Goal: Task Accomplishment & Management: Manage account settings

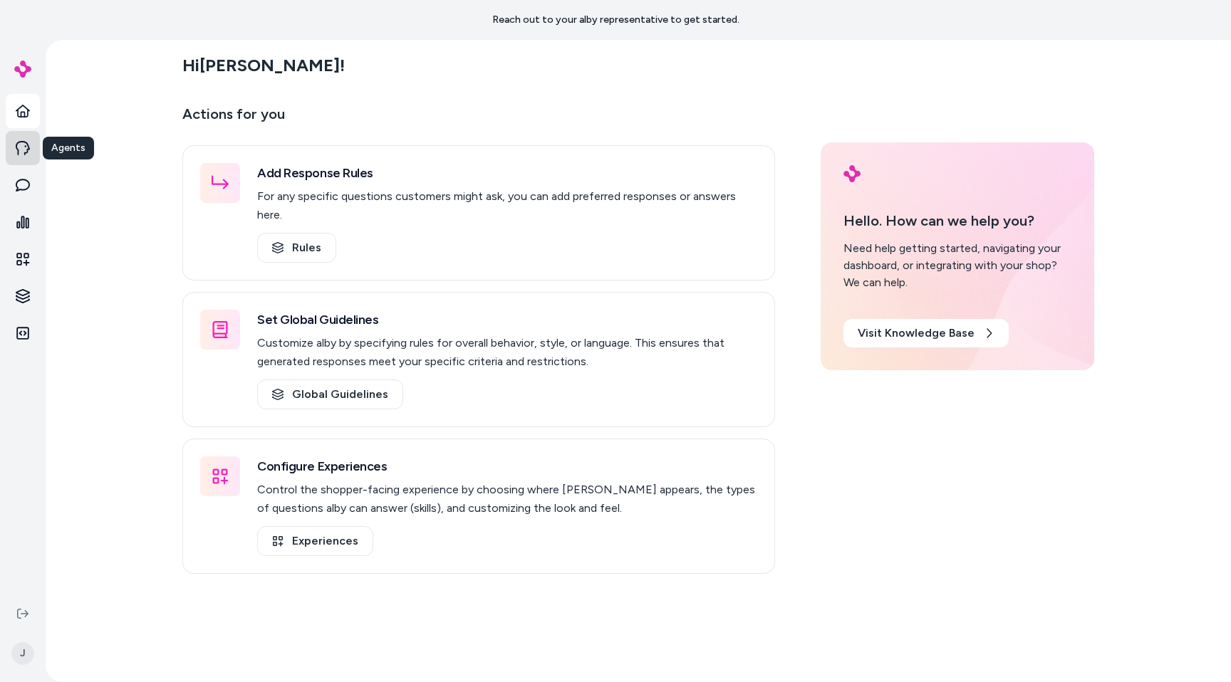
click at [24, 151] on icon at bounding box center [23, 148] width 14 height 14
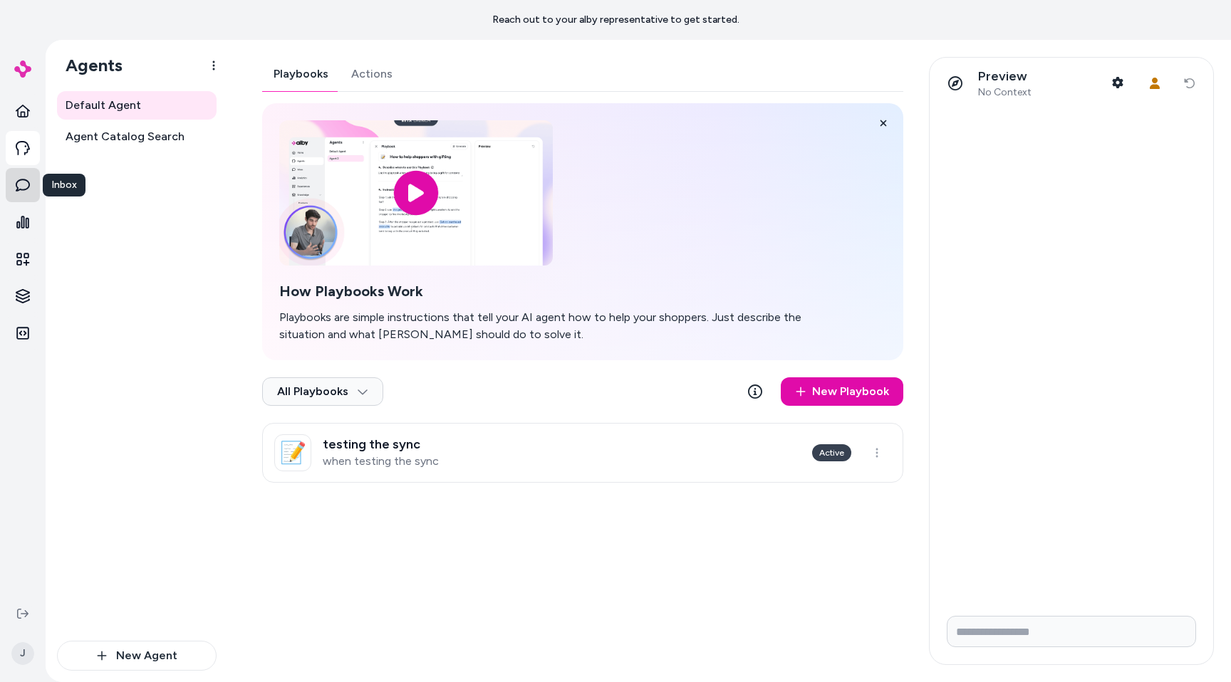
click at [28, 189] on icon at bounding box center [23, 185] width 14 height 14
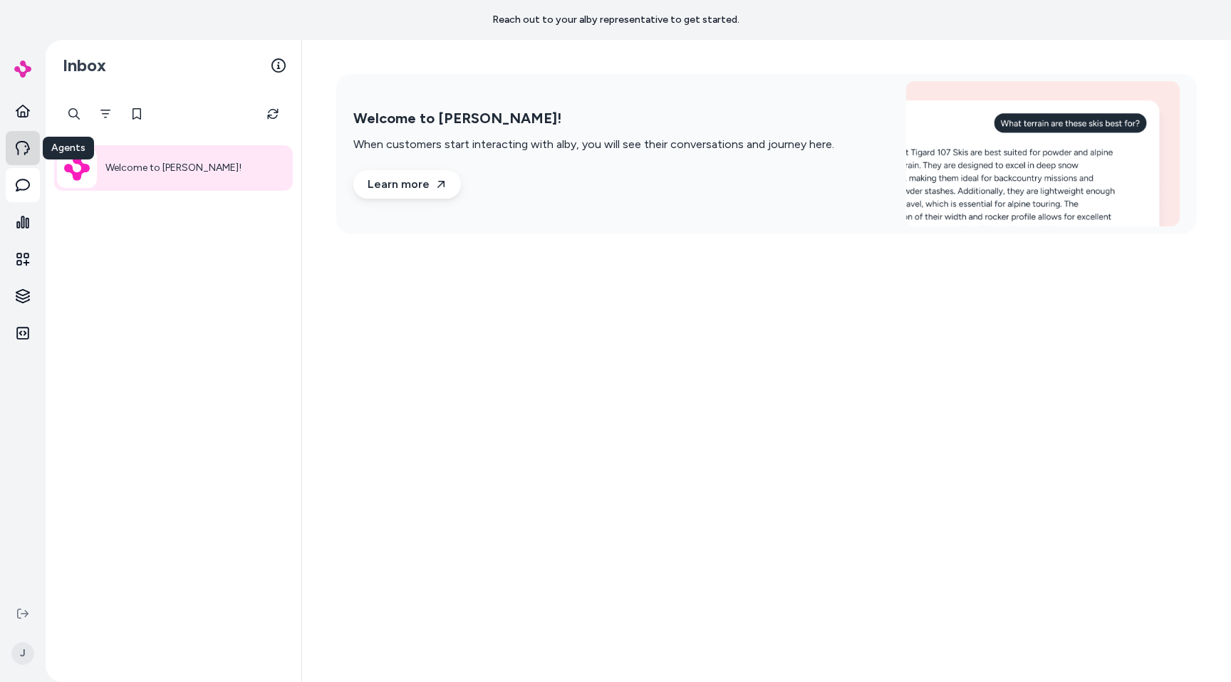
click at [25, 163] on link "Agents" at bounding box center [23, 148] width 34 height 34
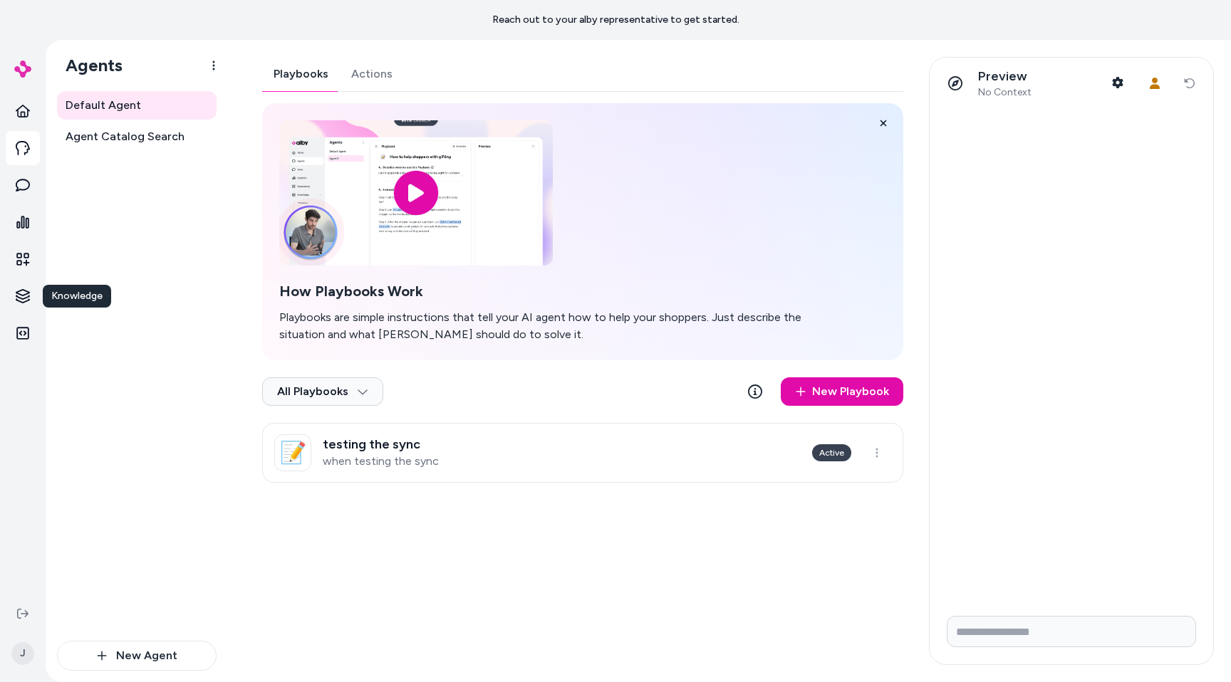
click at [29, 316] on ul "Home Agents Inbox Analytics Experiences Knowledge Knowledge Knowledge Integrati…" at bounding box center [23, 222] width 34 height 256
click at [29, 328] on icon at bounding box center [23, 333] width 14 height 14
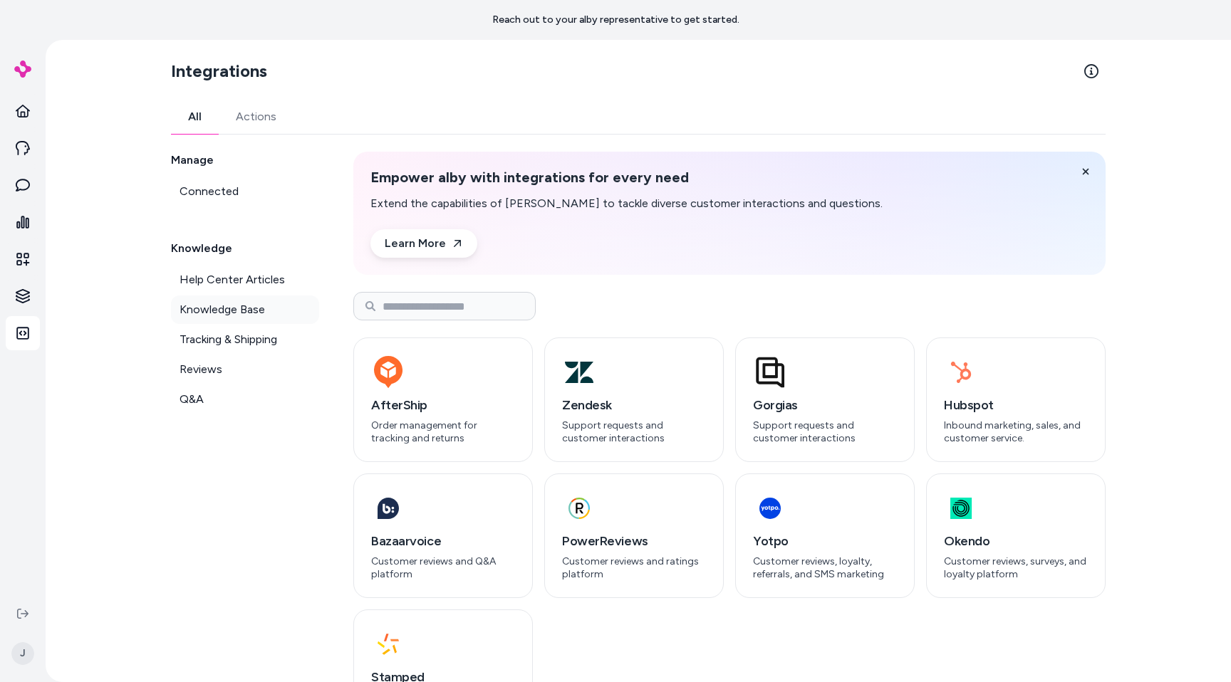
click at [207, 304] on span "Knowledge Base" at bounding box center [221, 309] width 85 height 17
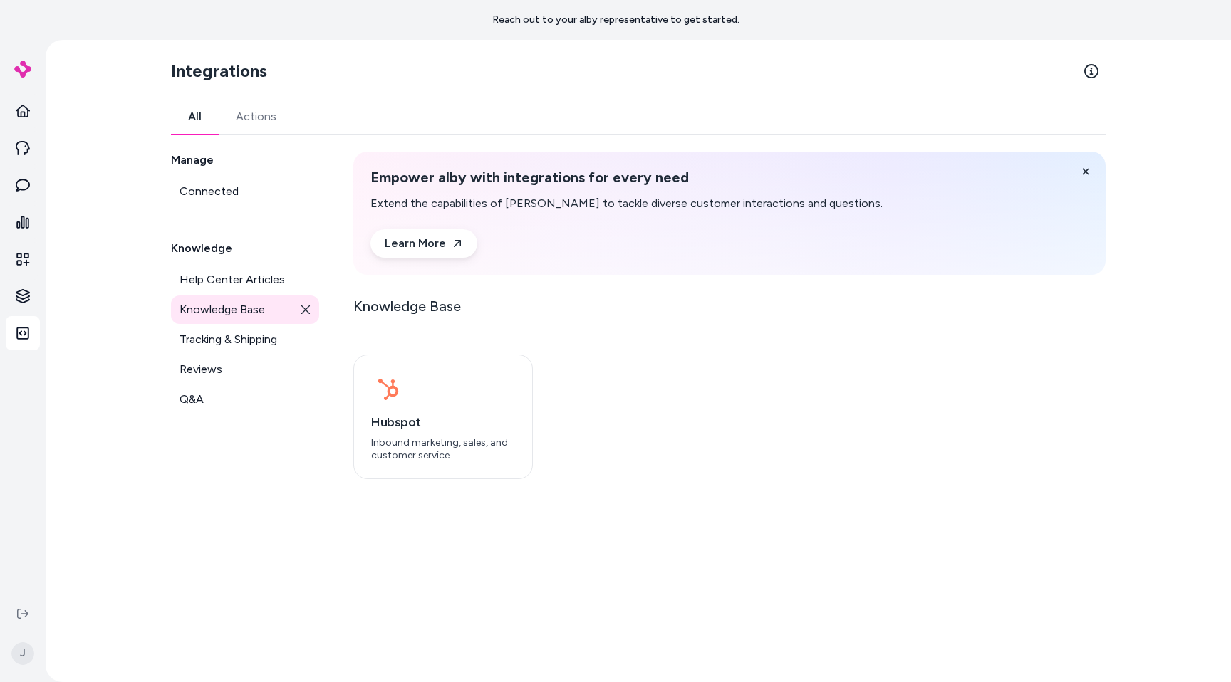
click at [207, 304] on span "Knowledge Base" at bounding box center [221, 309] width 85 height 17
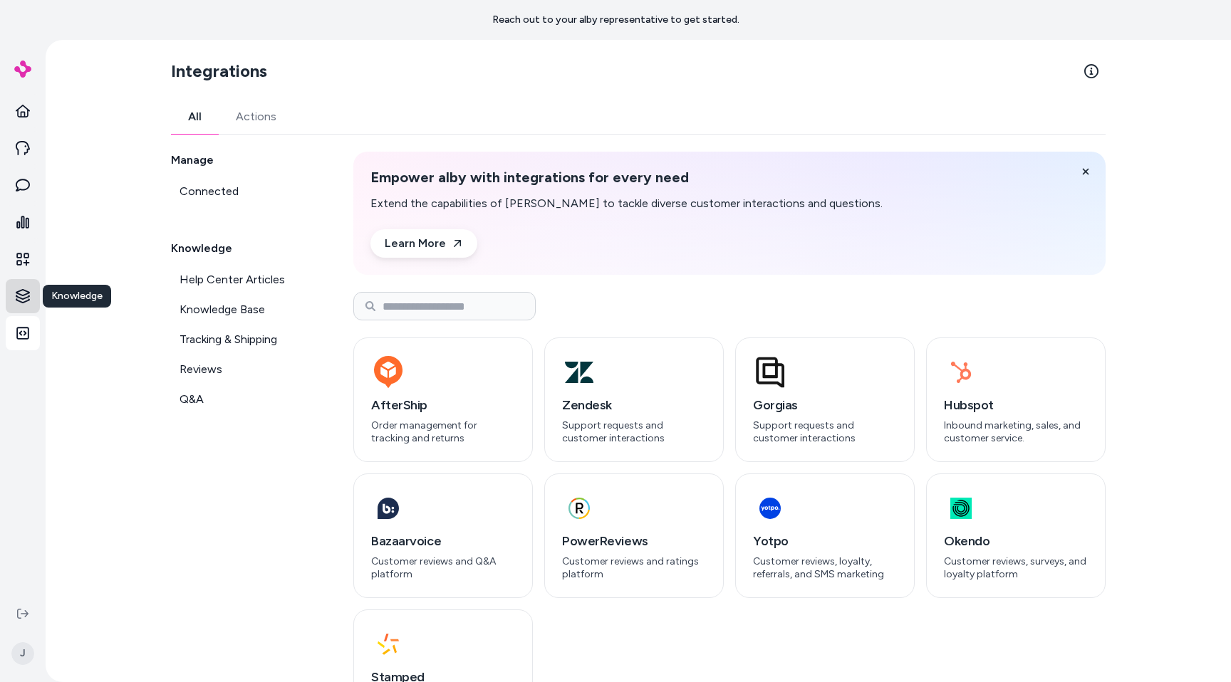
click at [28, 296] on html "Reach out to your alby representative to get started. Home Agents Inbox Analyti…" at bounding box center [615, 341] width 1231 height 682
click at [102, 298] on p "Products" at bounding box center [83, 295] width 43 height 14
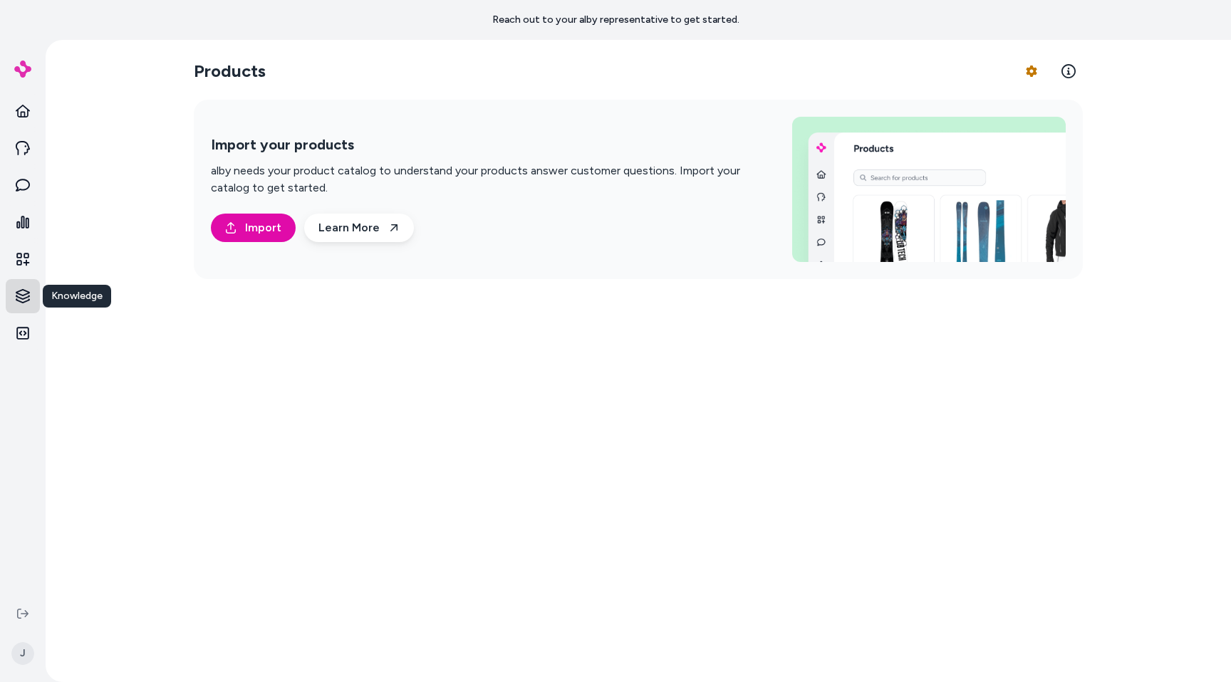
click at [23, 298] on html "Reach out to your alby representative to get started. Home Agents Inbox Analyti…" at bounding box center [615, 341] width 1231 height 682
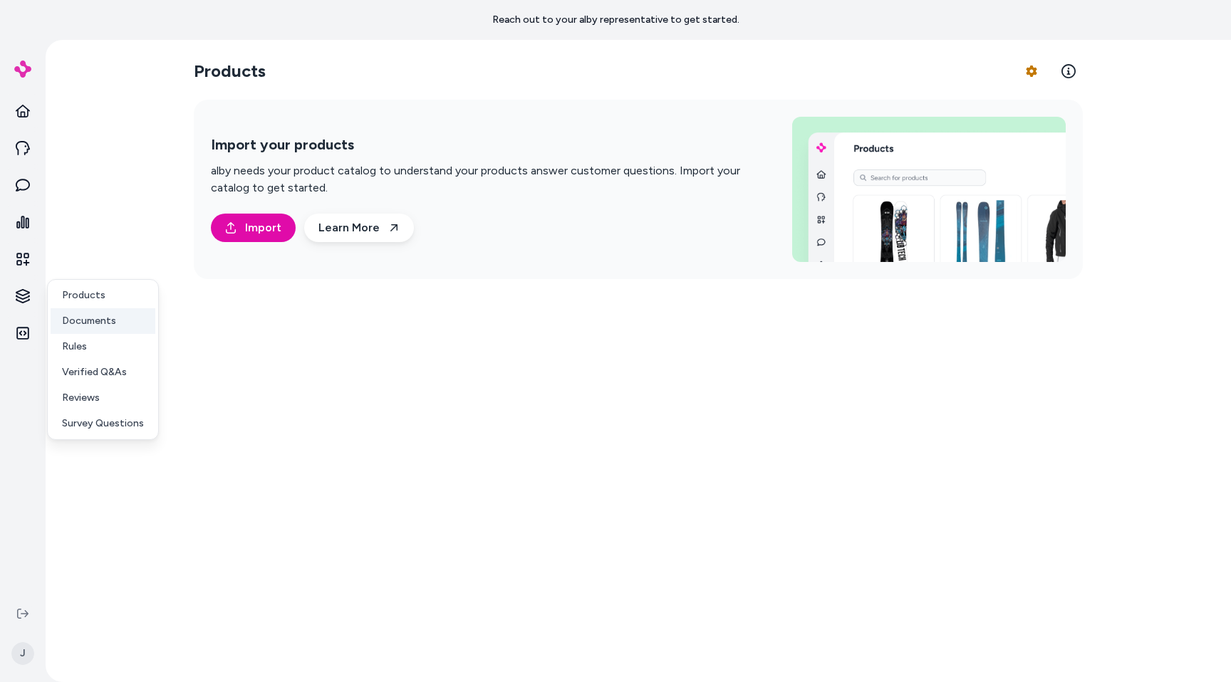
click at [105, 318] on p "Documents" at bounding box center [89, 321] width 54 height 14
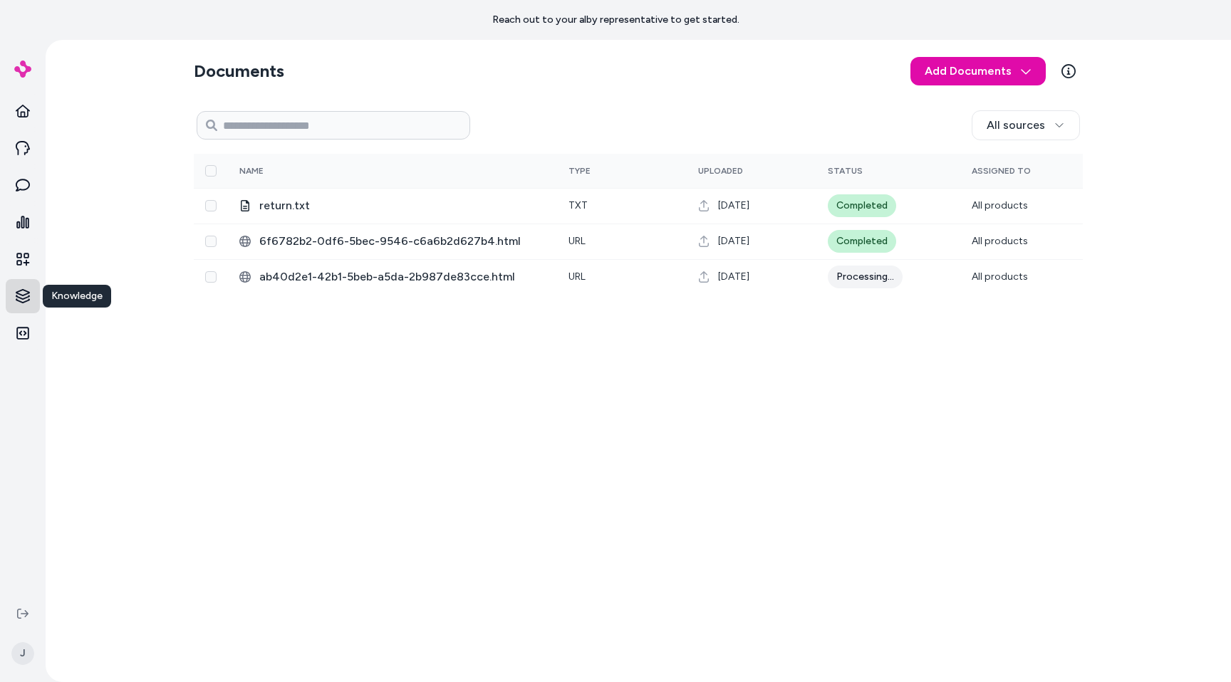
click at [28, 294] on html "Reach out to your alby representative to get started. Home Agents Inbox Analyti…" at bounding box center [615, 341] width 1231 height 682
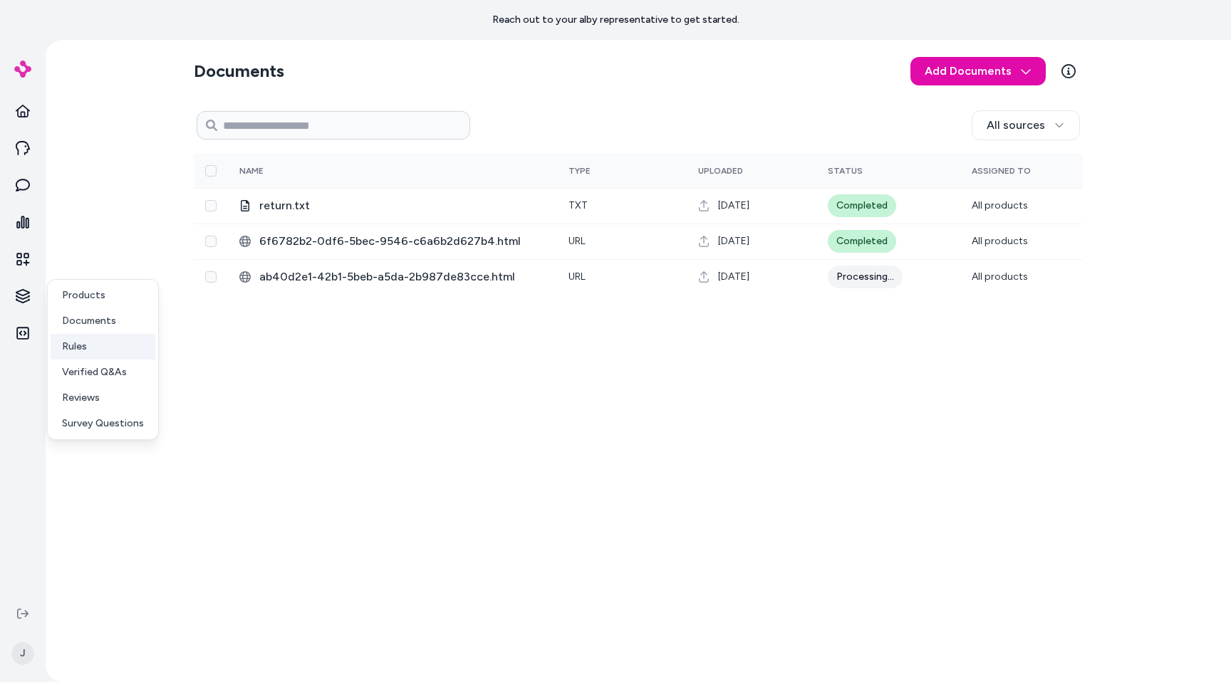
click at [106, 358] on link "Rules" at bounding box center [103, 347] width 105 height 26
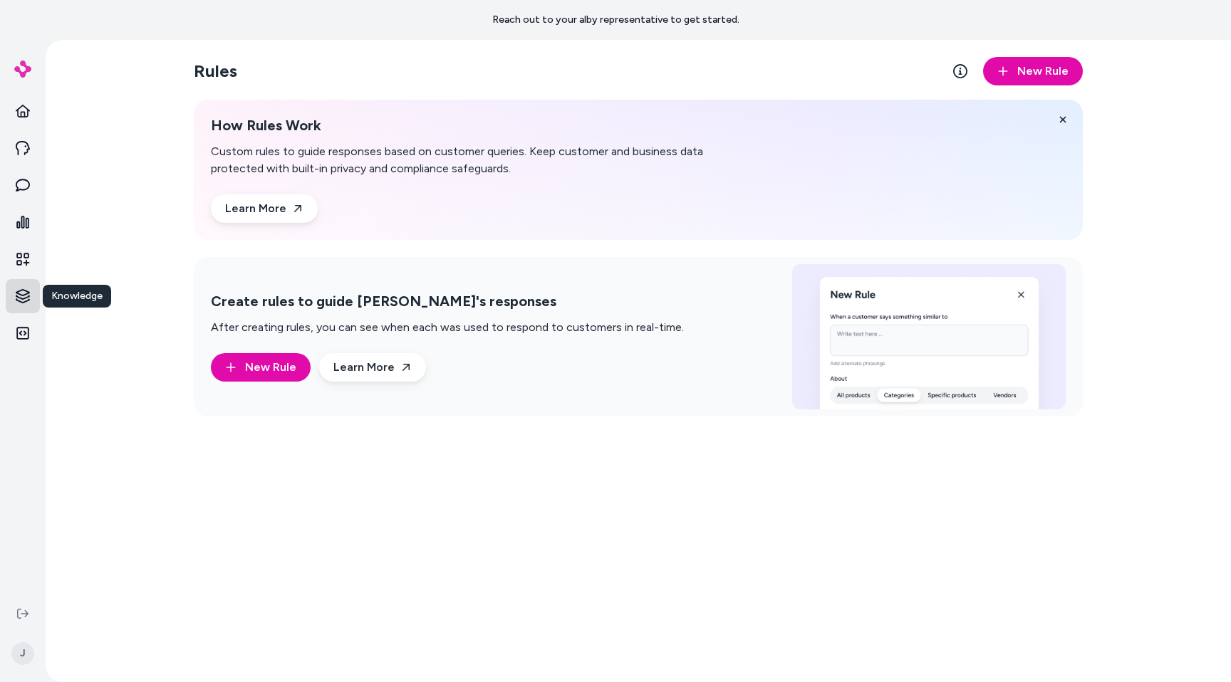
click at [31, 301] on html "Reach out to your alby representative to get started. Home Agents Inbox Analyti…" at bounding box center [615, 341] width 1231 height 682
click at [118, 415] on link "Survey Questions" at bounding box center [103, 424] width 105 height 26
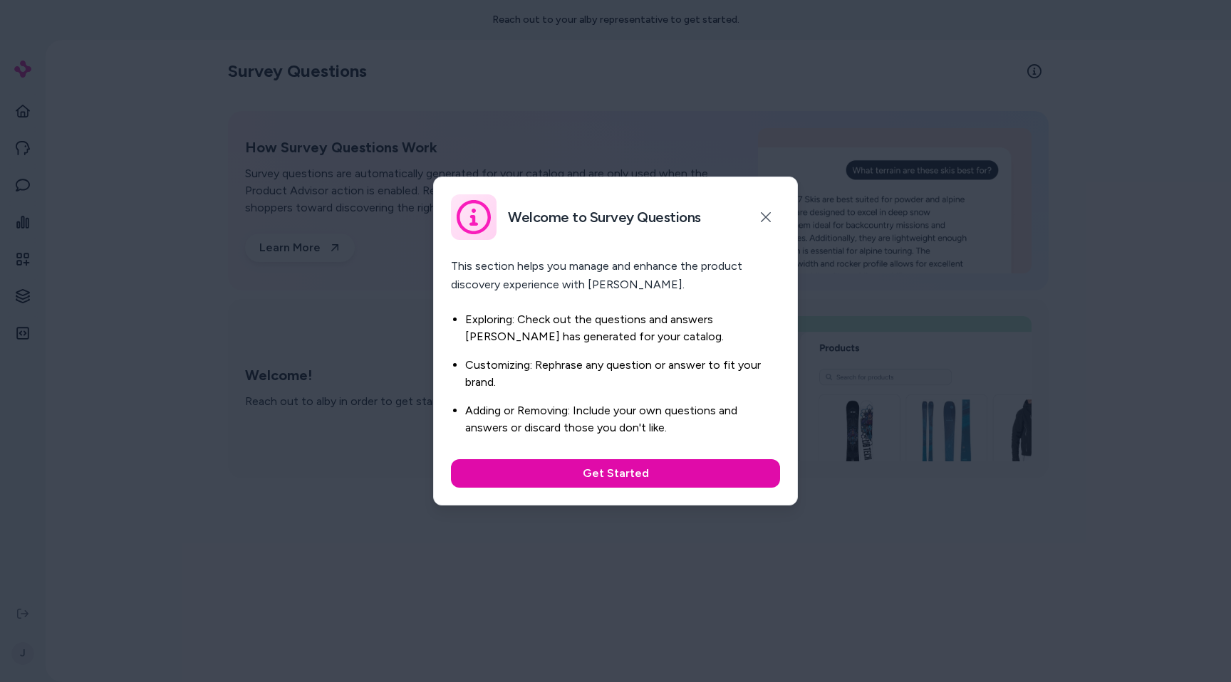
click at [118, 405] on div at bounding box center [615, 341] width 1231 height 682
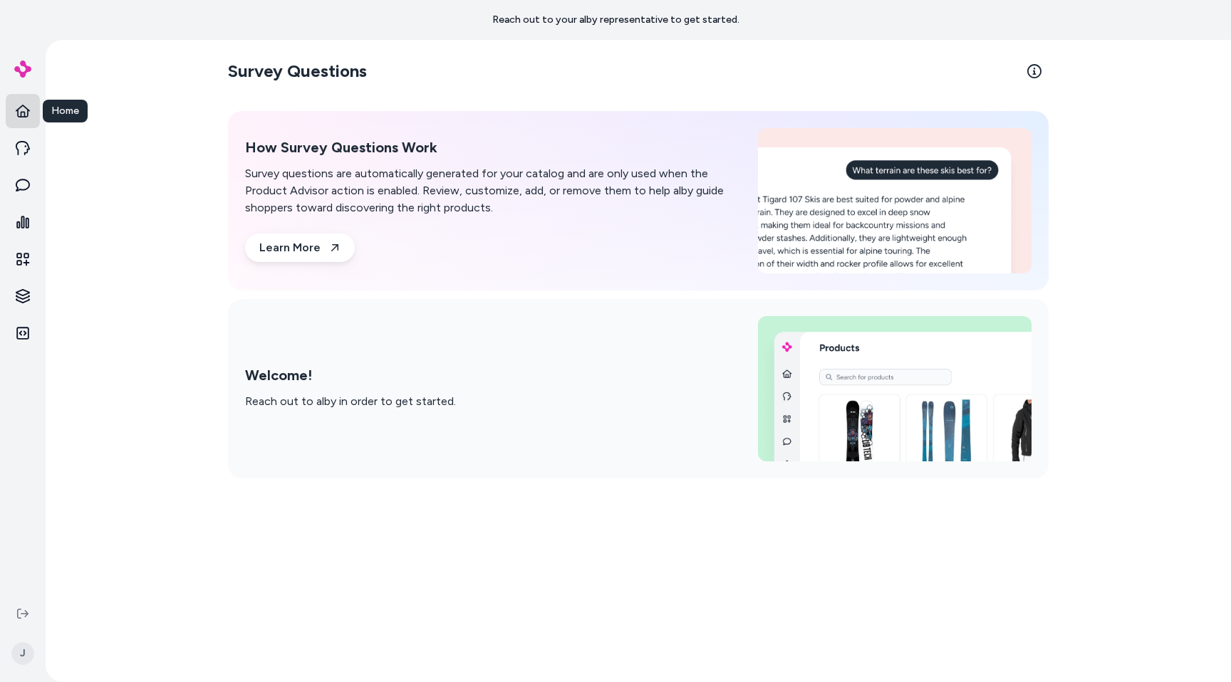
click at [30, 115] on link "Home" at bounding box center [23, 111] width 34 height 34
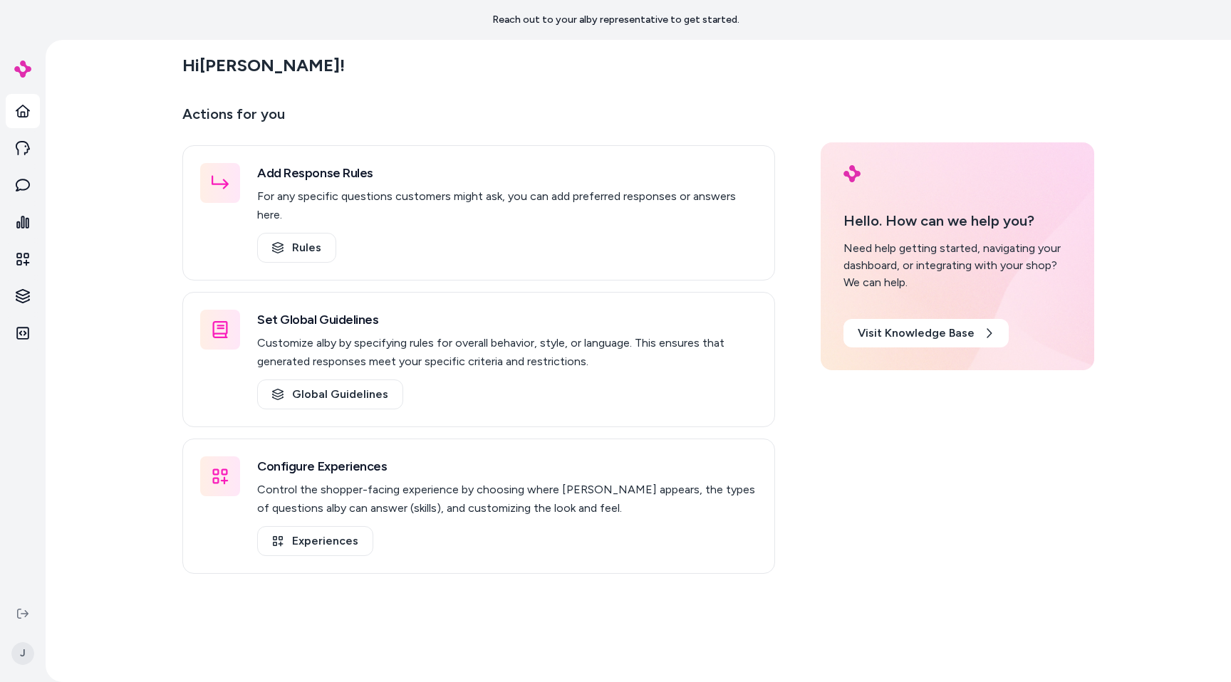
click at [161, 216] on div "Hi [PERSON_NAME] ! Actions for you Add Response Rules For any specific question…" at bounding box center [638, 361] width 1185 height 642
click at [284, 233] on link "Rules" at bounding box center [296, 248] width 79 height 30
click at [296, 380] on link "Global Guidelines" at bounding box center [330, 395] width 146 height 30
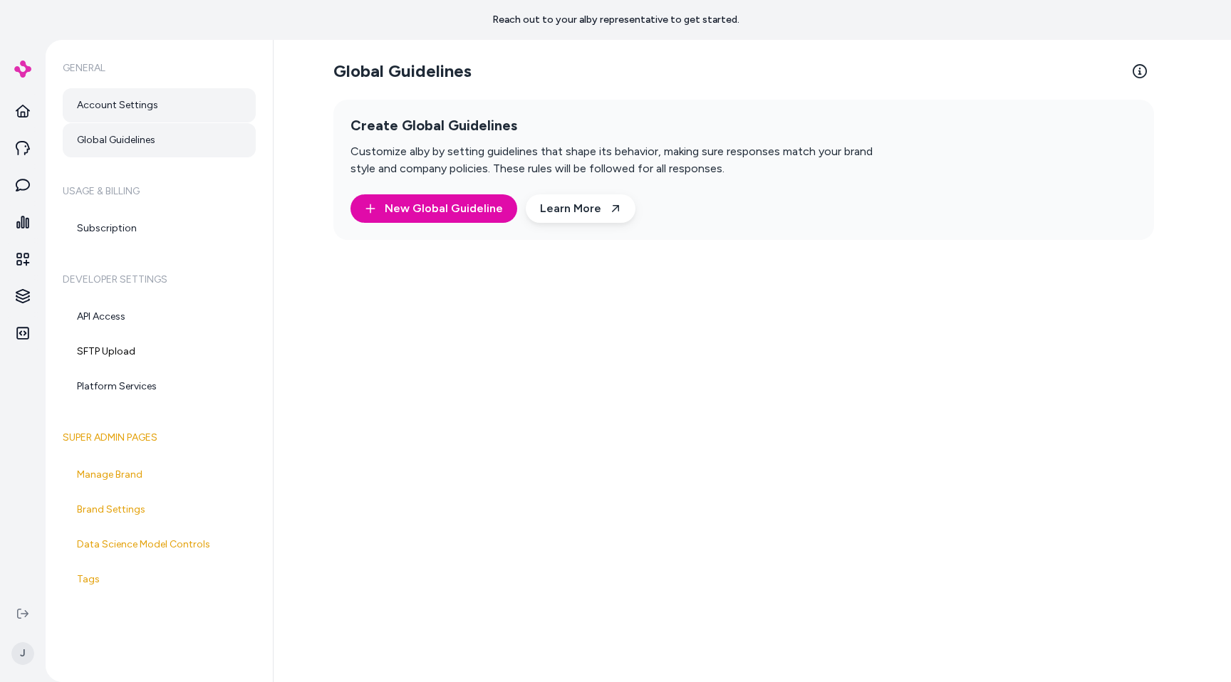
click at [205, 103] on link "Account Settings" at bounding box center [159, 105] width 193 height 34
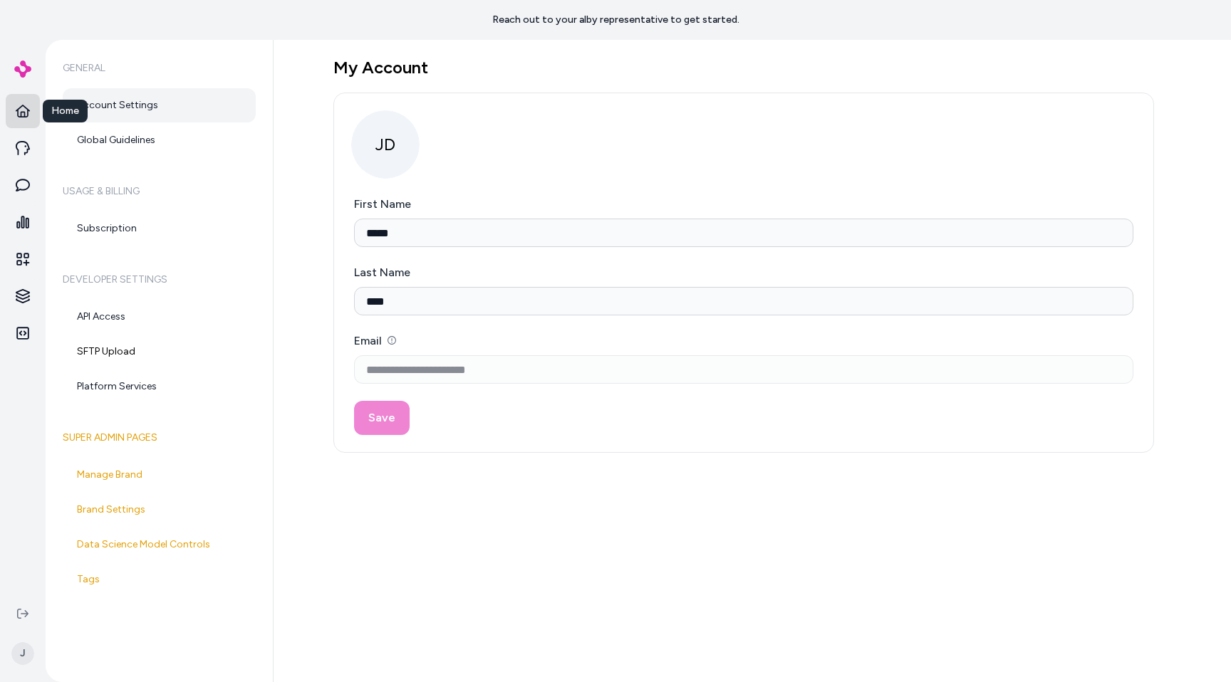
click at [23, 107] on icon at bounding box center [23, 111] width 14 height 14
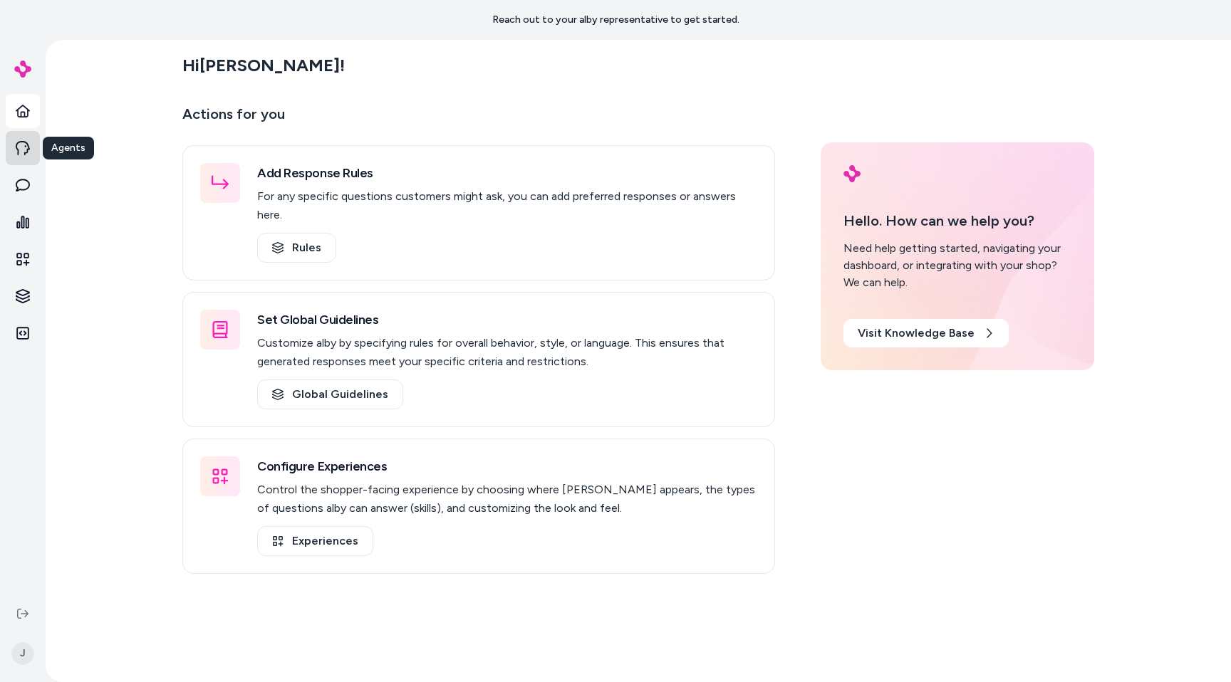
click at [33, 155] on link "Agents" at bounding box center [23, 148] width 34 height 34
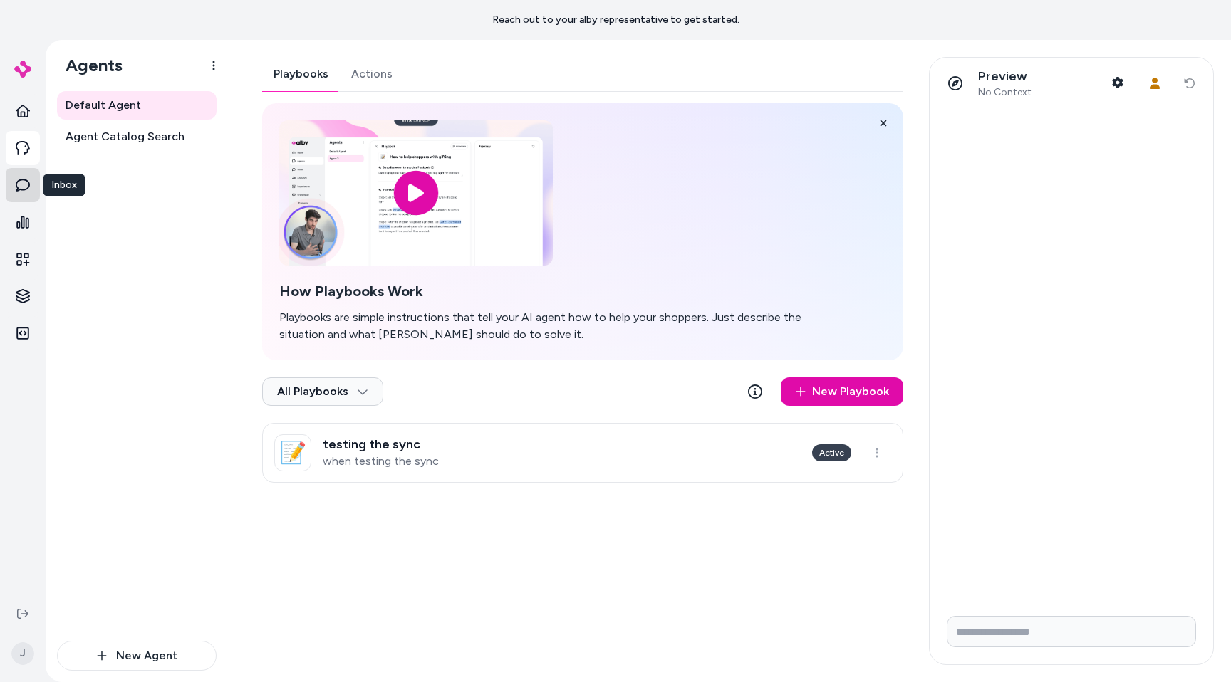
click at [26, 183] on icon at bounding box center [23, 185] width 14 height 14
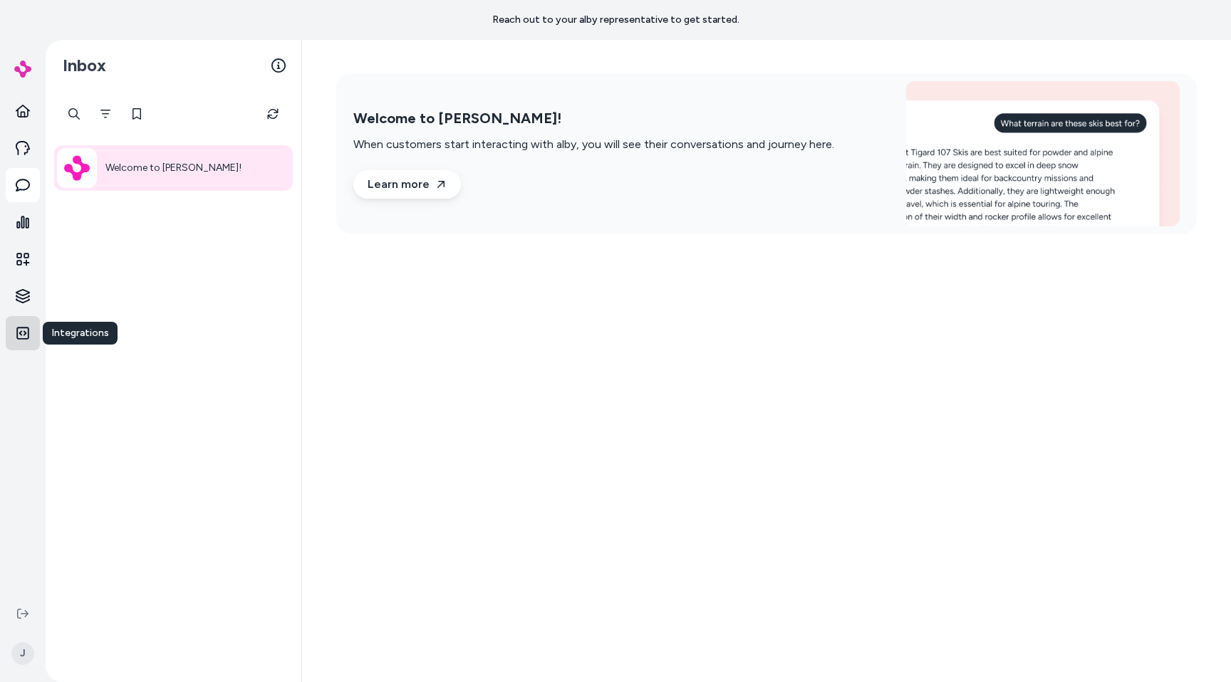
click at [30, 336] on link "Integrations" at bounding box center [23, 333] width 34 height 34
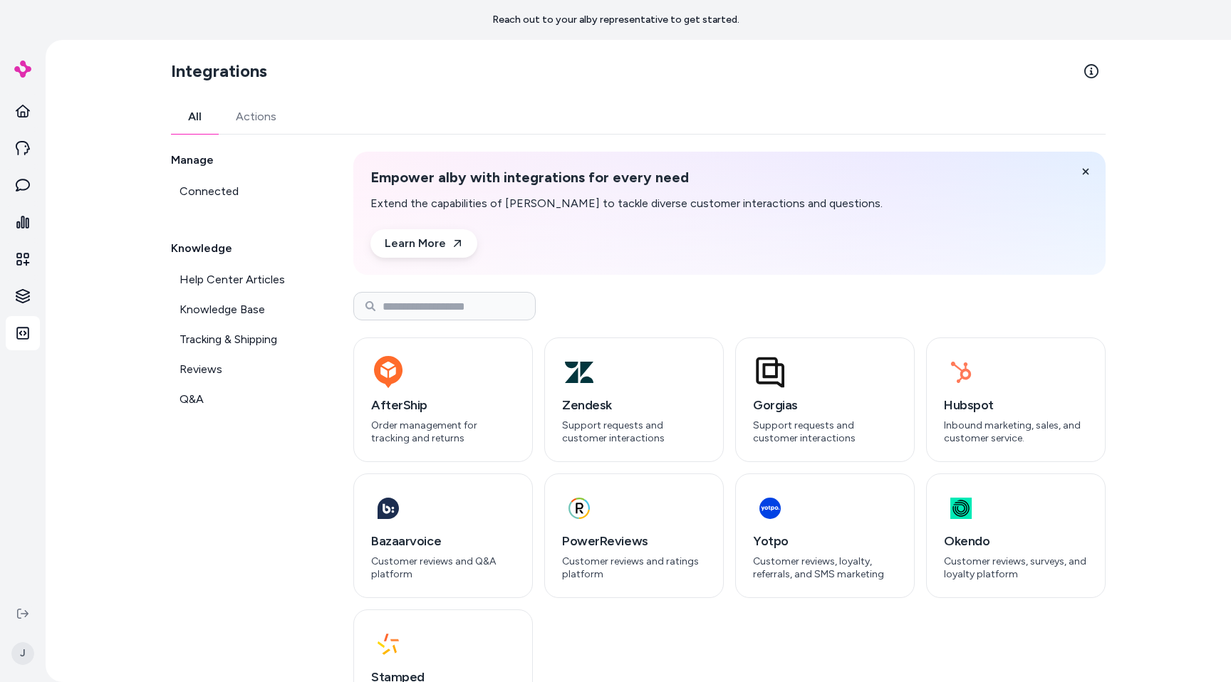
click at [247, 143] on div "All Actions Manage Connected Knowledge Help Center Articles Knowledge Base Trac…" at bounding box center [638, 426] width 935 height 652
click at [261, 124] on button "Actions" at bounding box center [256, 117] width 75 height 34
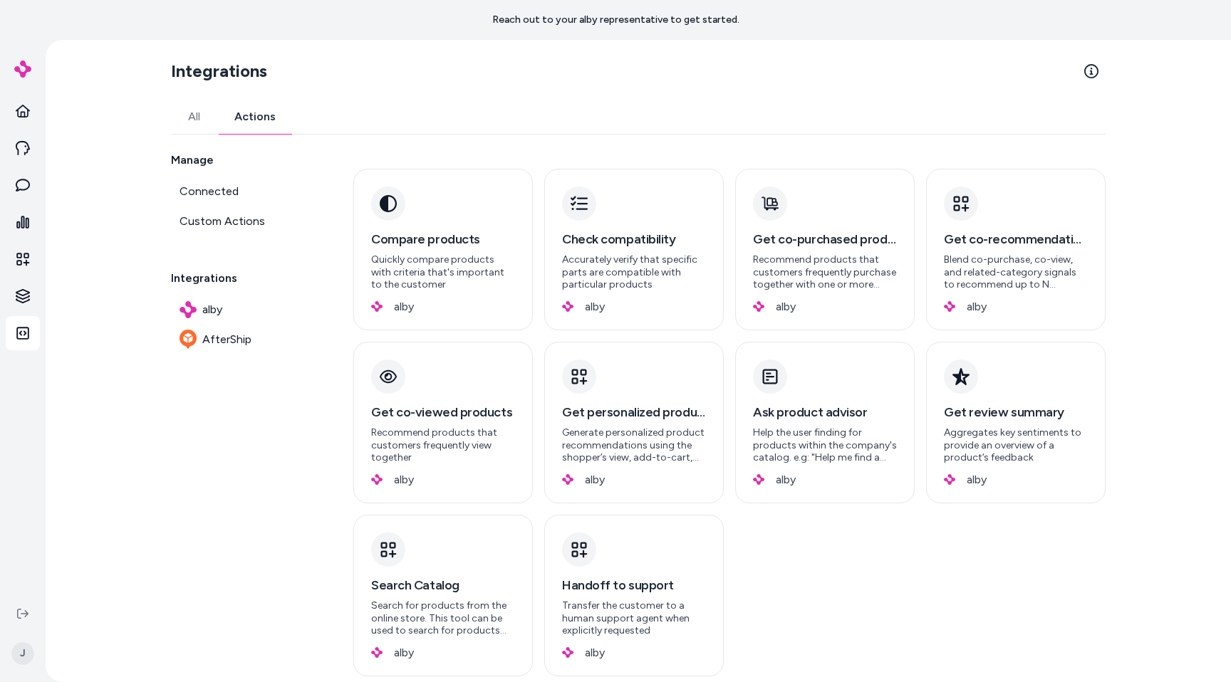
click at [192, 115] on button "All" at bounding box center [194, 117] width 46 height 34
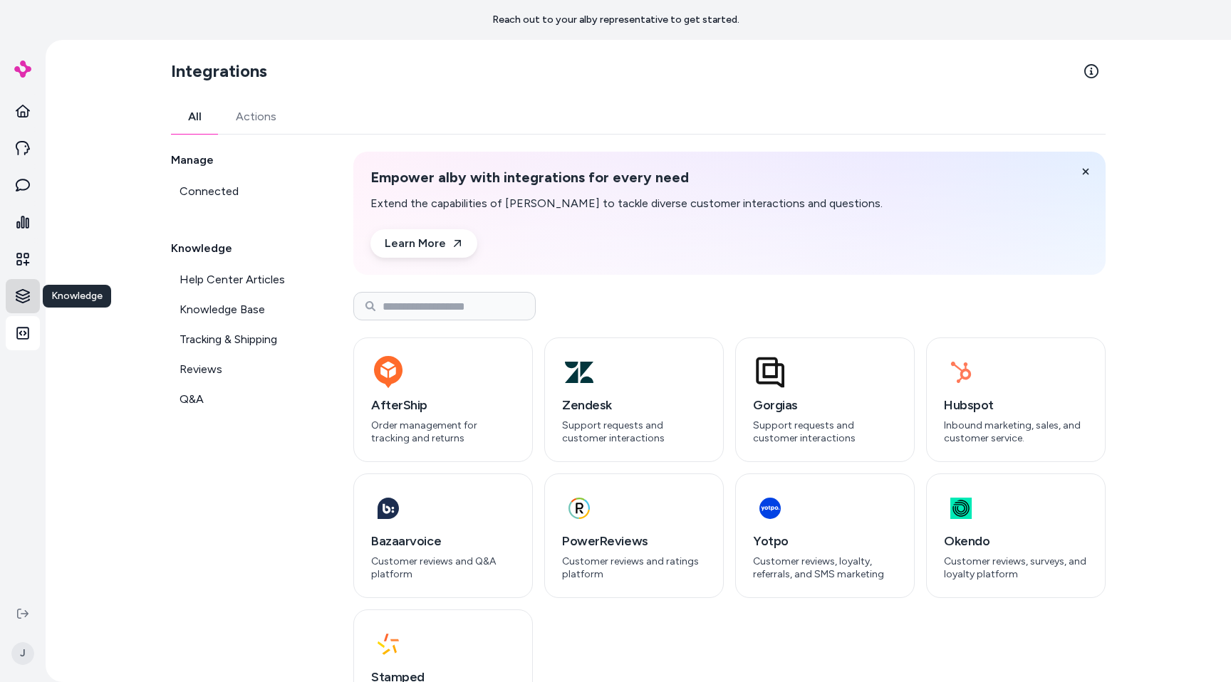
click at [28, 298] on html "Reach out to your alby representative to get started. Home Agents Inbox Analyti…" at bounding box center [615, 341] width 1231 height 682
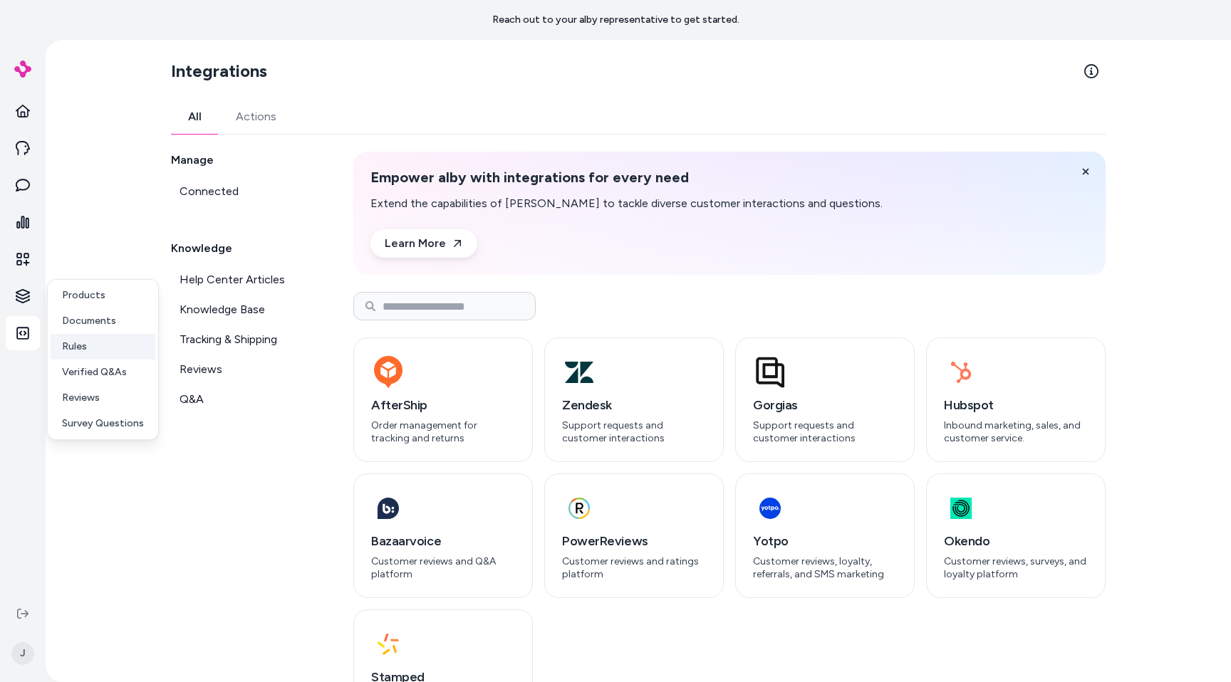
click at [95, 357] on link "Rules" at bounding box center [103, 347] width 105 height 26
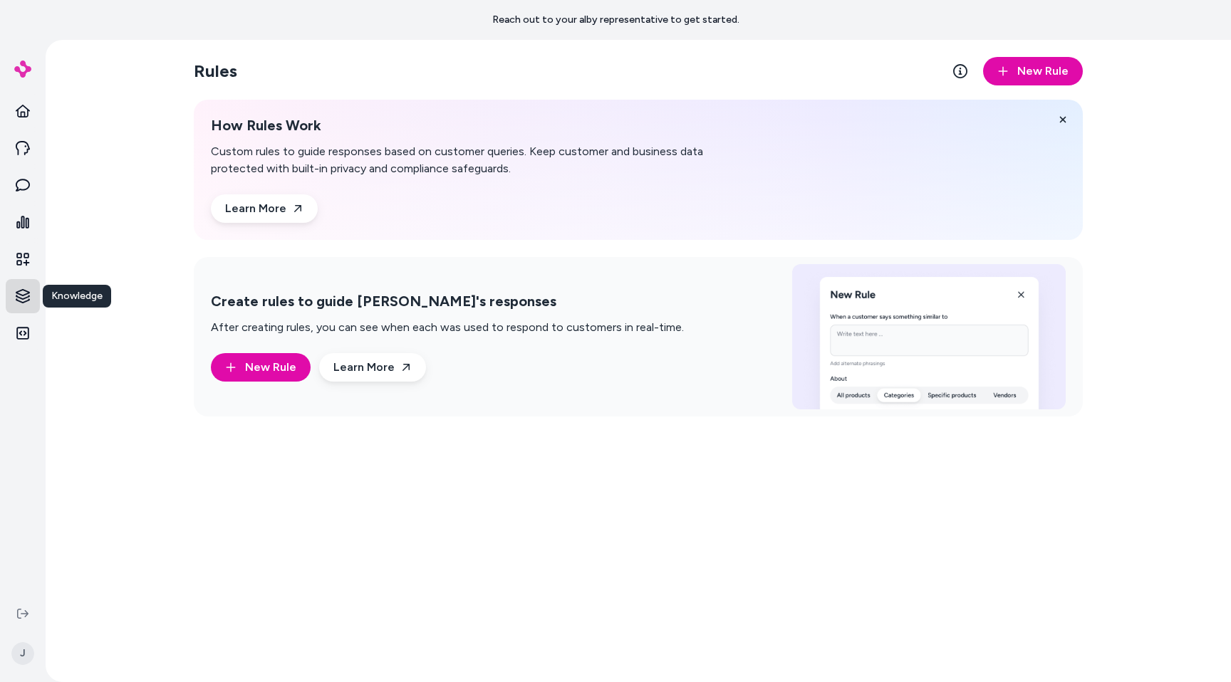
click at [29, 301] on html "Reach out to your alby representative to get started. Home Agents Inbox Analyti…" at bounding box center [615, 341] width 1231 height 682
click at [115, 375] on p "Verified Q&As" at bounding box center [94, 372] width 65 height 14
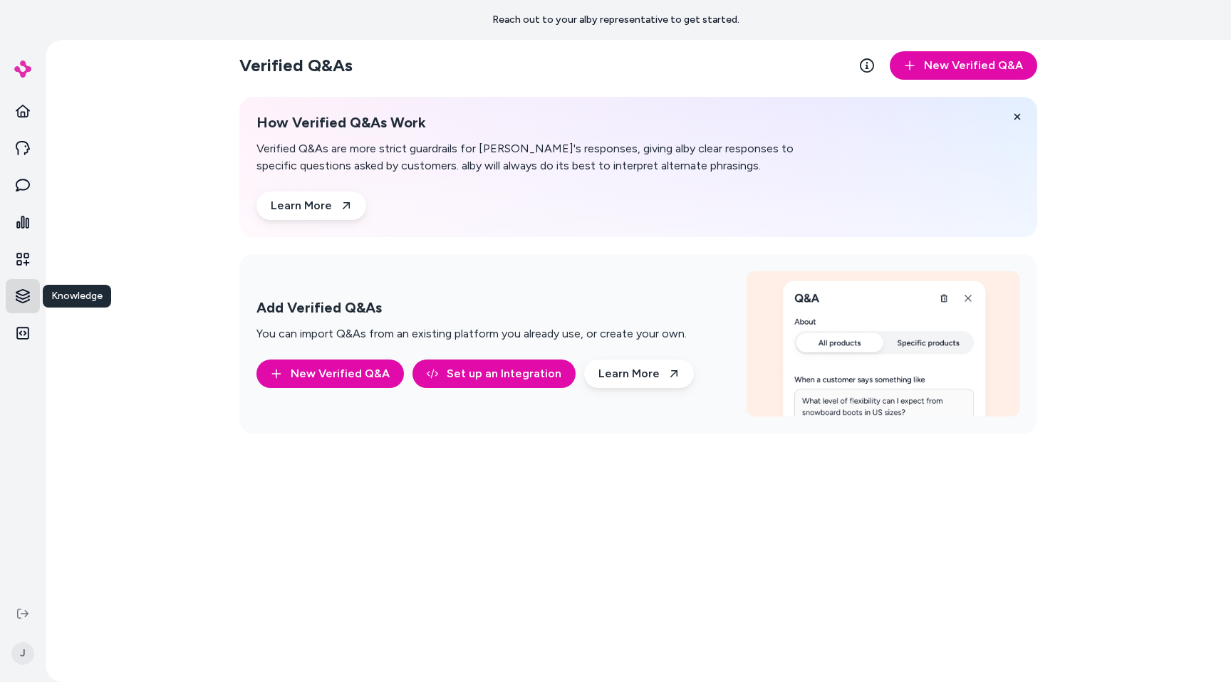
click at [32, 291] on html "Reach out to your alby representative to get started. Home Agents Inbox Analyti…" at bounding box center [615, 341] width 1231 height 682
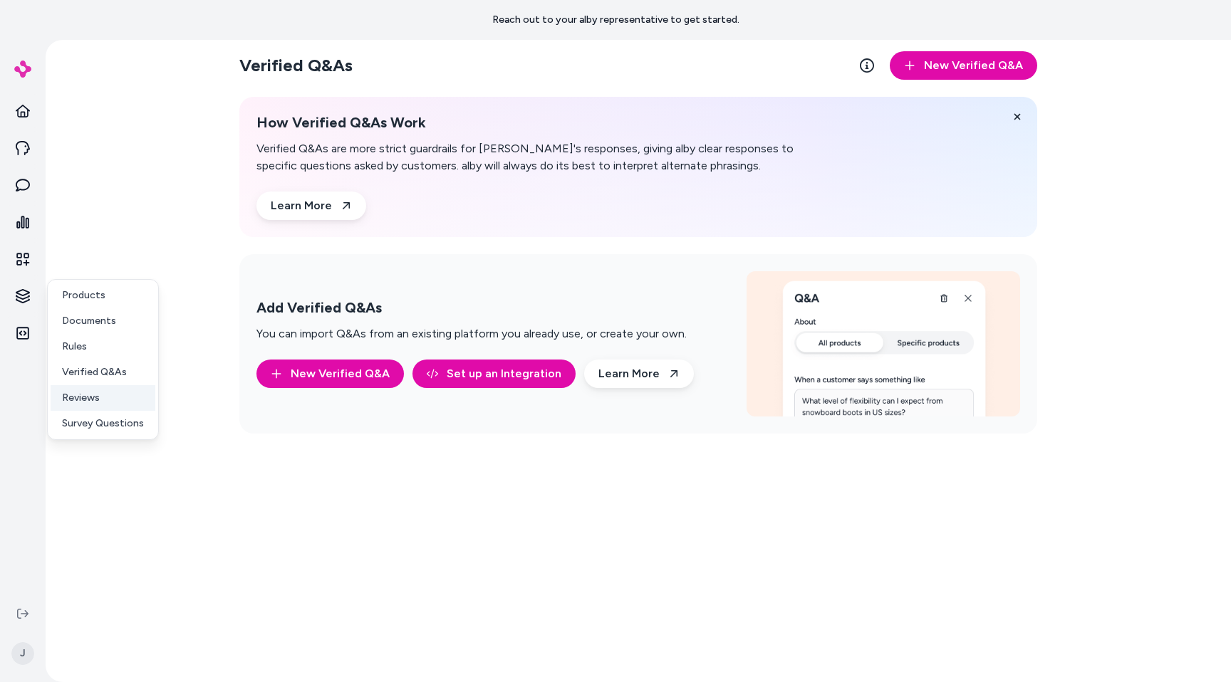
click at [114, 404] on link "Reviews" at bounding box center [103, 398] width 105 height 26
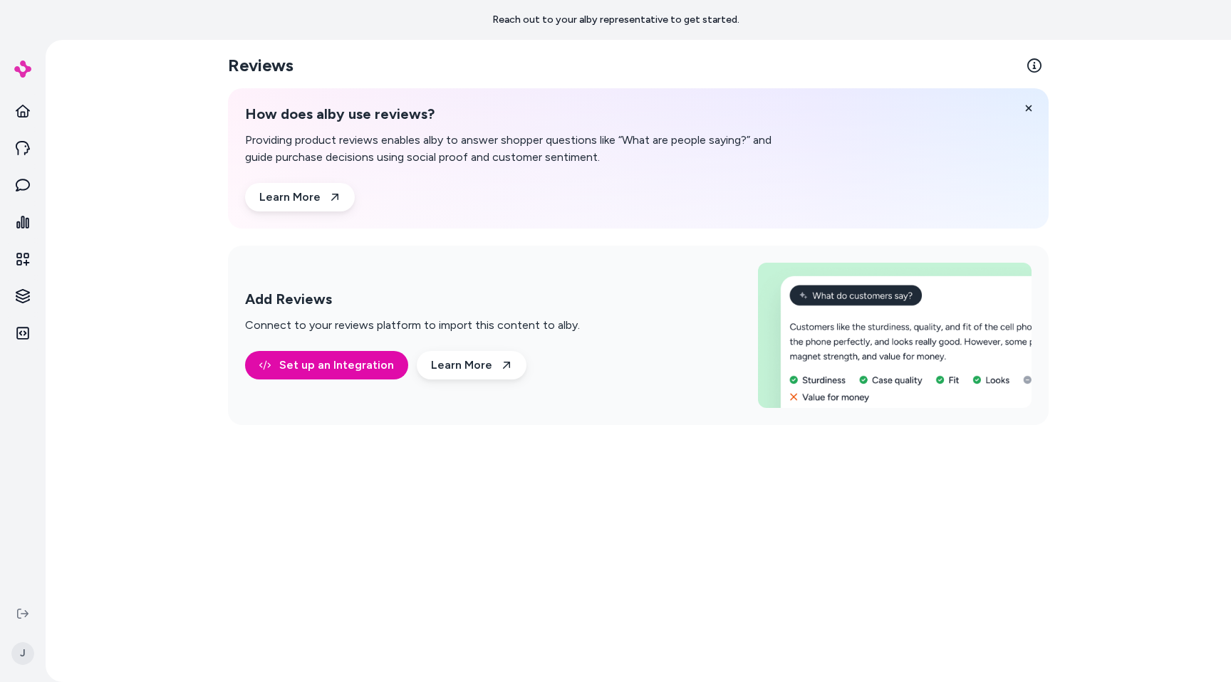
click at [152, 415] on div "Reviews How does alby use reviews? Providing product reviews enables alby to an…" at bounding box center [638, 361] width 1185 height 642
click at [173, 333] on div "Reviews How does alby use reviews? Providing product reviews enables alby to an…" at bounding box center [638, 361] width 1185 height 642
click at [957, 133] on div "How does alby use reviews? Providing product reviews enables alby to answer sho…" at bounding box center [638, 158] width 821 height 140
click at [1040, 78] on link at bounding box center [1034, 65] width 28 height 28
click at [26, 106] on icon at bounding box center [23, 111] width 14 height 14
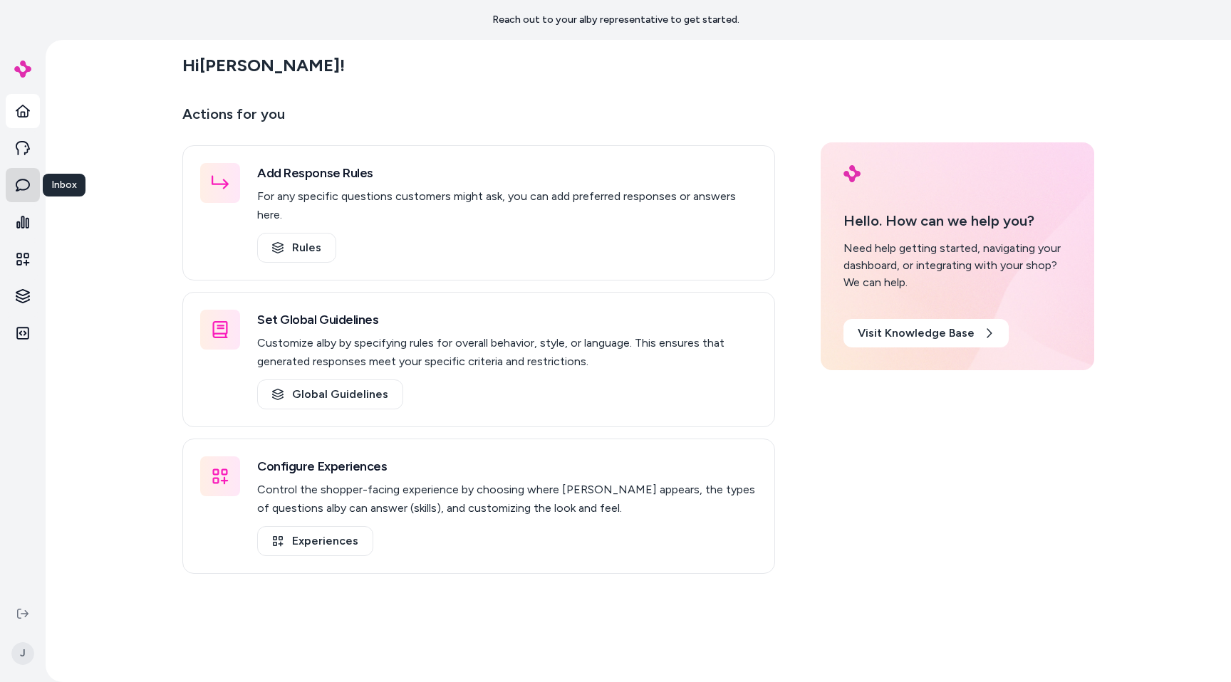
click at [21, 174] on link "Inbox" at bounding box center [23, 185] width 34 height 34
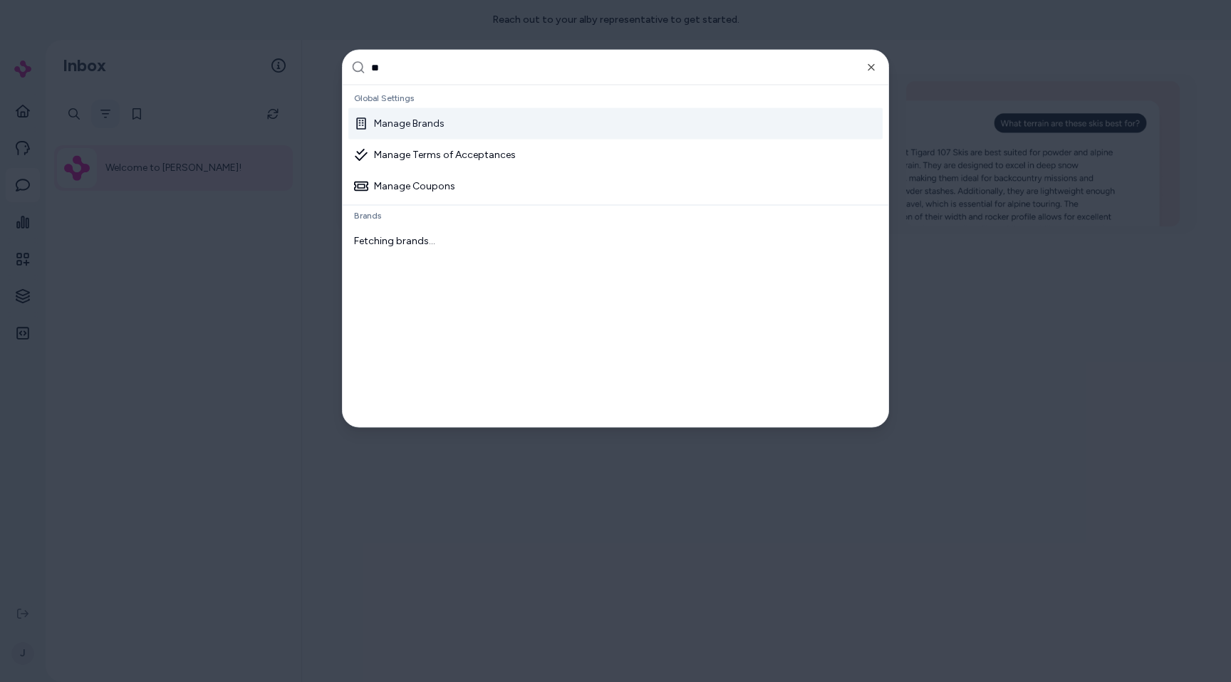
type input "***"
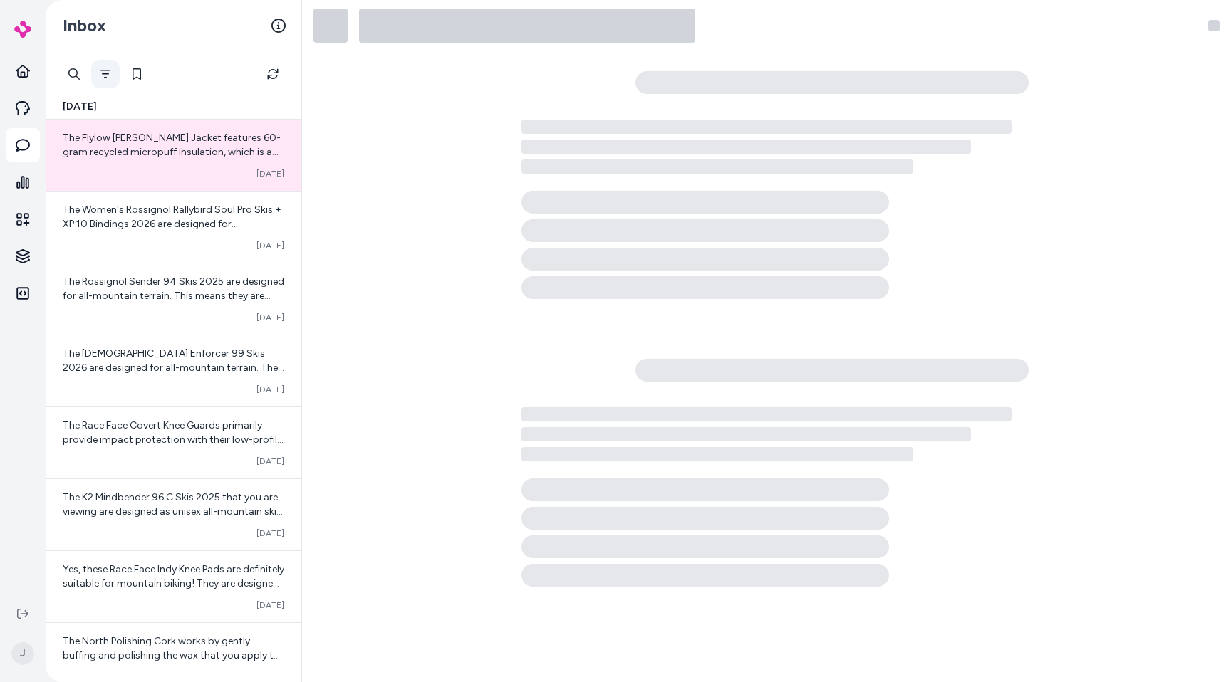
click at [108, 75] on icon "Filter" at bounding box center [105, 73] width 11 height 11
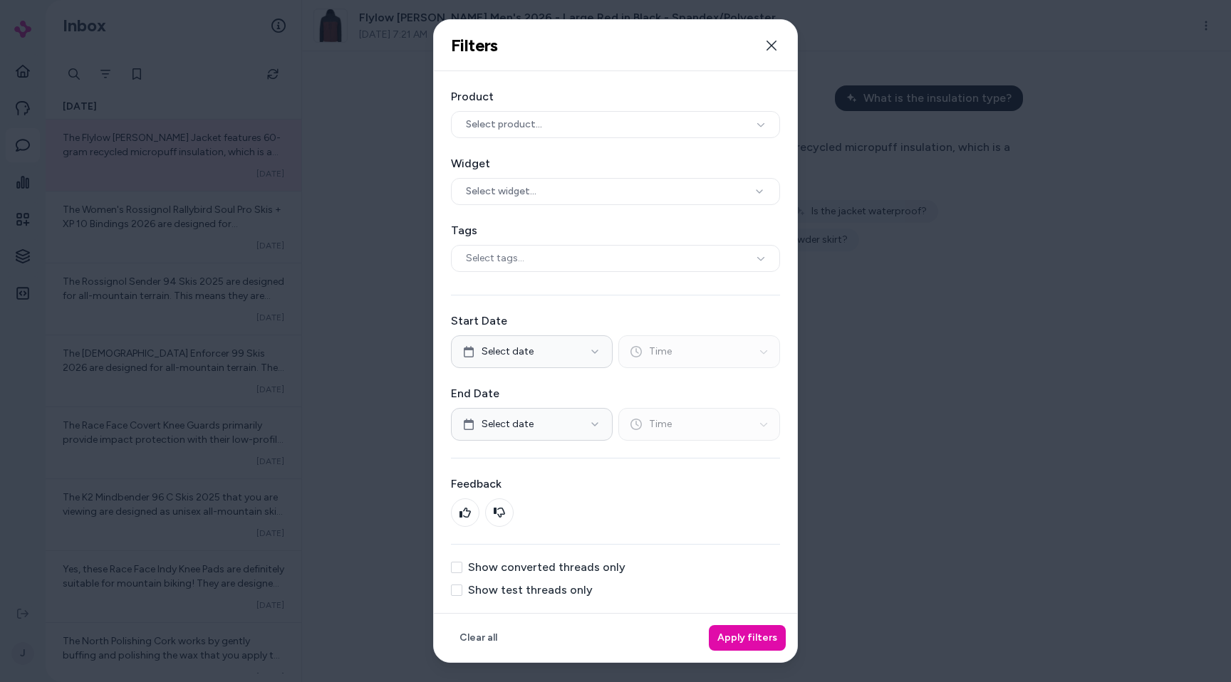
click at [887, 528] on div at bounding box center [615, 341] width 1231 height 682
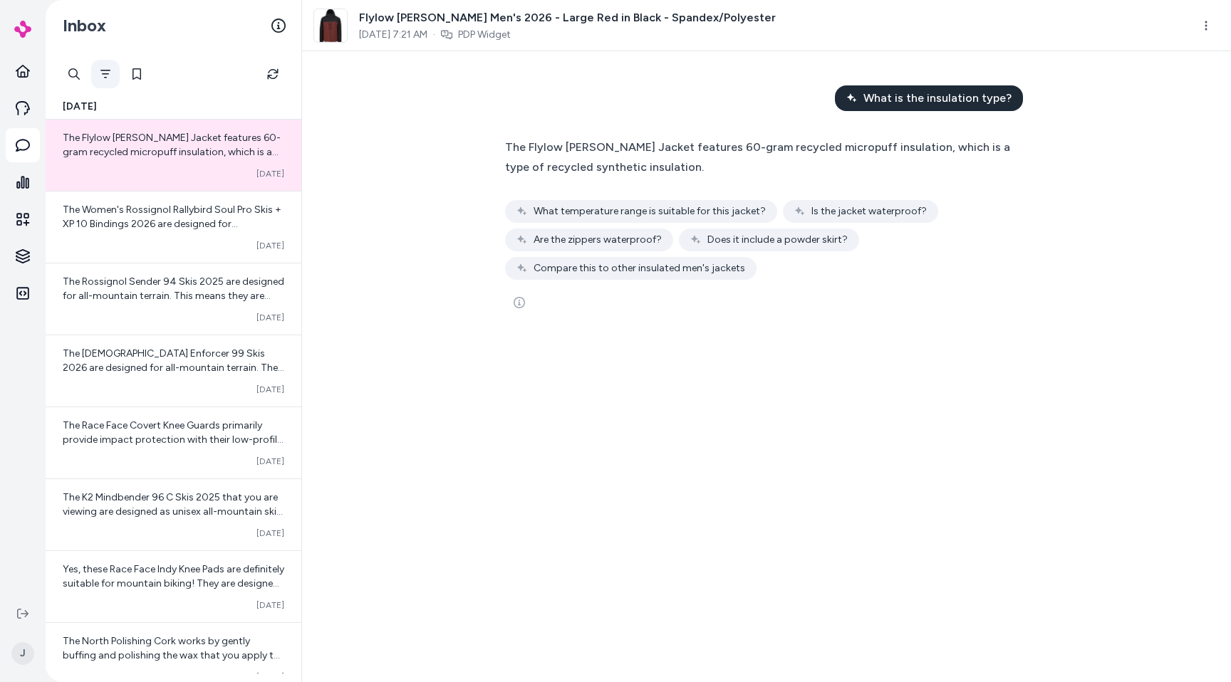
click at [106, 72] on icon "Filter" at bounding box center [105, 73] width 11 height 11
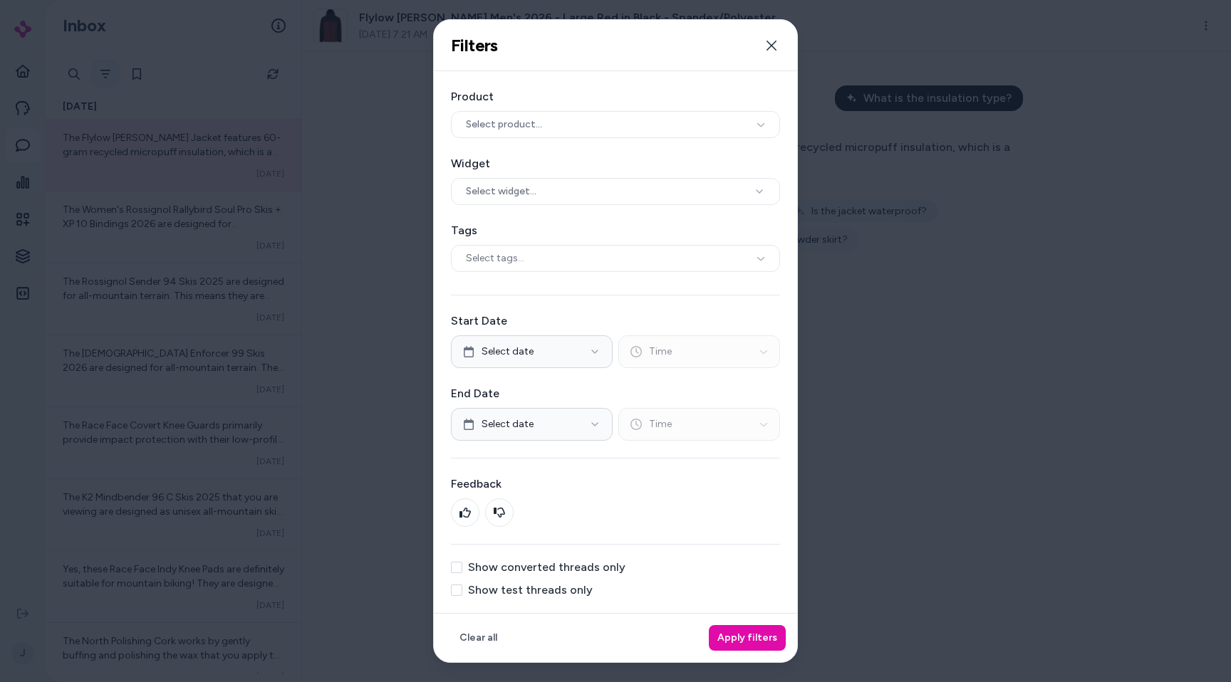
click at [106, 72] on div at bounding box center [615, 341] width 1231 height 682
click at [106, 72] on icon "Filter" at bounding box center [105, 73] width 11 height 11
click at [106, 72] on div at bounding box center [615, 341] width 1231 height 682
click at [106, 72] on icon "Filter" at bounding box center [105, 73] width 11 height 11
click at [612, 254] on div "Select tags..." at bounding box center [615, 258] width 329 height 27
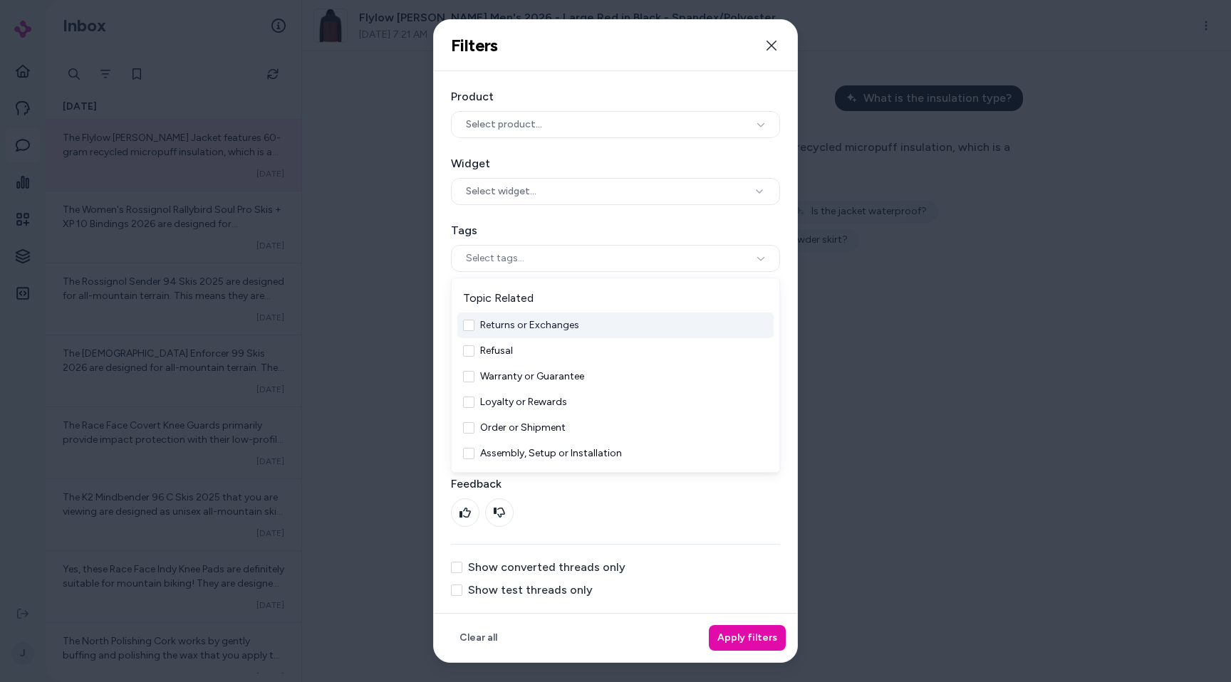
click at [618, 328] on div "Returns or Exchanges" at bounding box center [615, 326] width 316 height 26
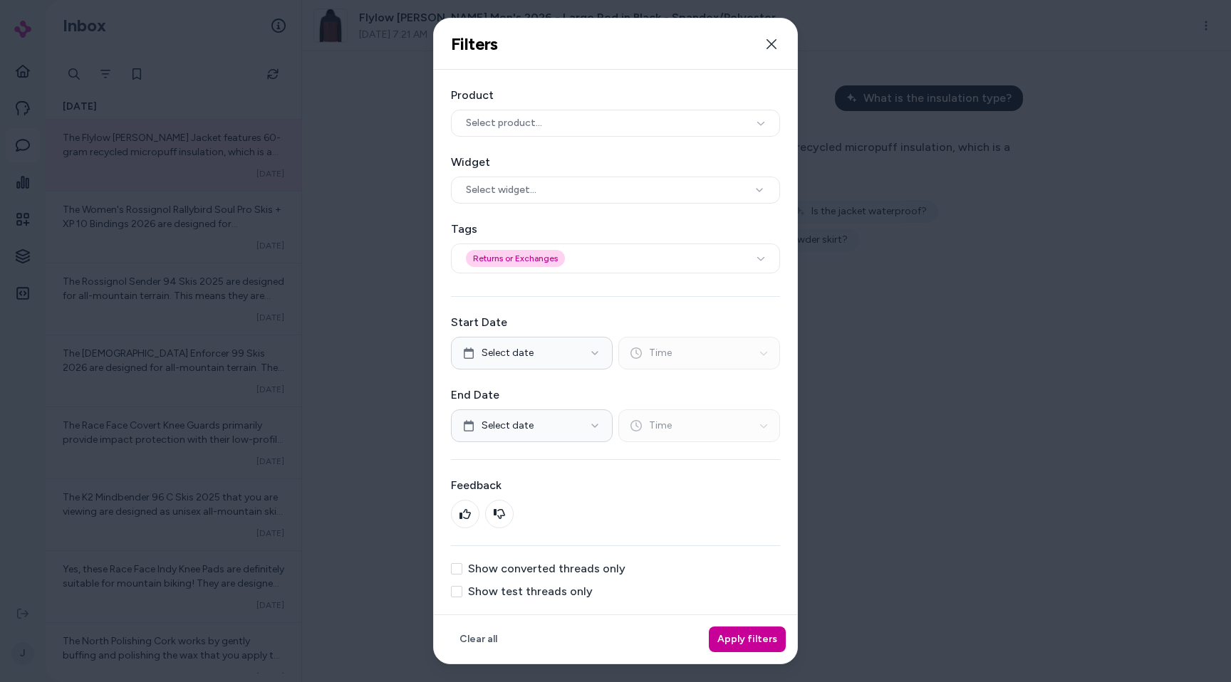
click at [765, 650] on button "Apply filters" at bounding box center [747, 640] width 77 height 26
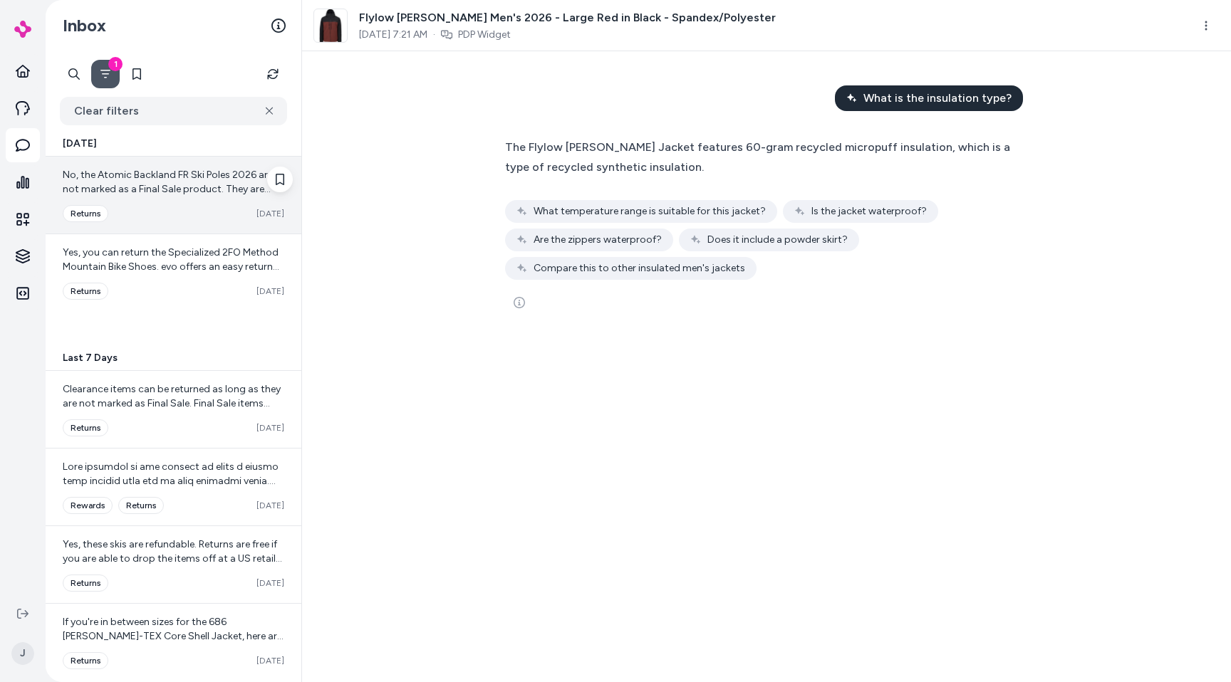
click at [210, 219] on div "Converted returns Oct 03" at bounding box center [174, 213] width 222 height 17
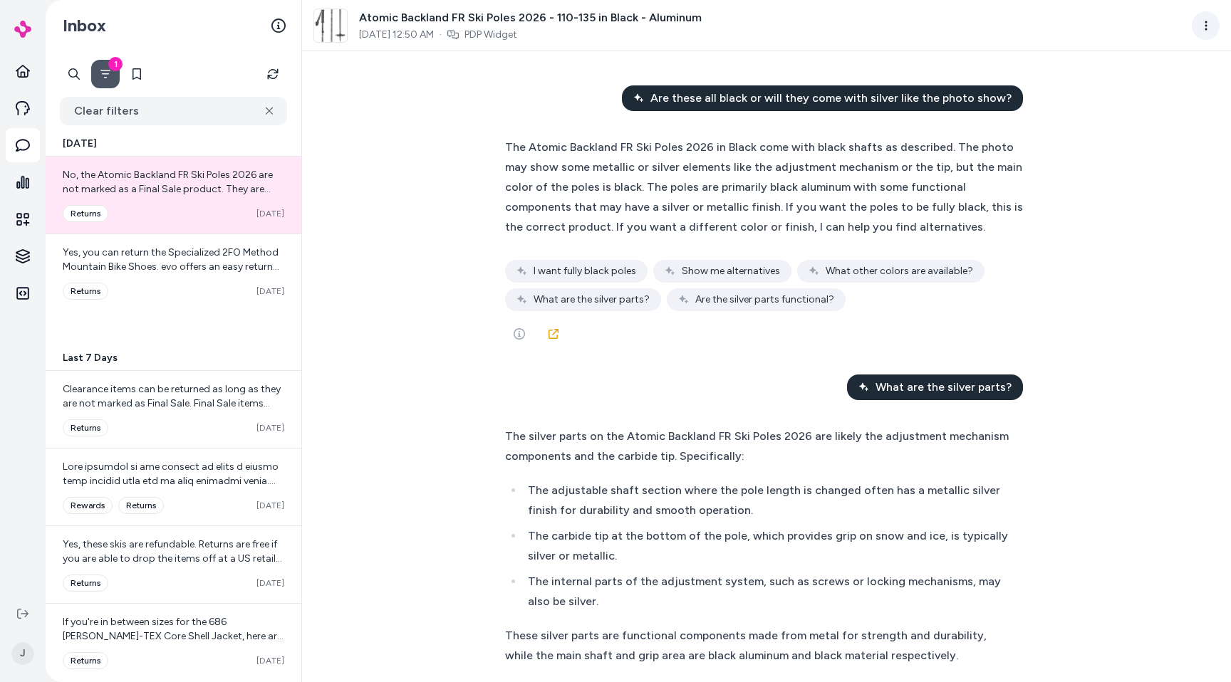
click at [1211, 23] on html "Home Agents Inbox Analytics Experiences Knowledge Integrations J Inbox 1 Clear …" at bounding box center [615, 341] width 1231 height 682
click at [933, 175] on html "Home Agents Inbox Analytics Experiences Knowledge Integrations J Inbox 1 Clear …" at bounding box center [615, 341] width 1231 height 682
click at [515, 338] on icon "See more" at bounding box center [519, 333] width 11 height 11
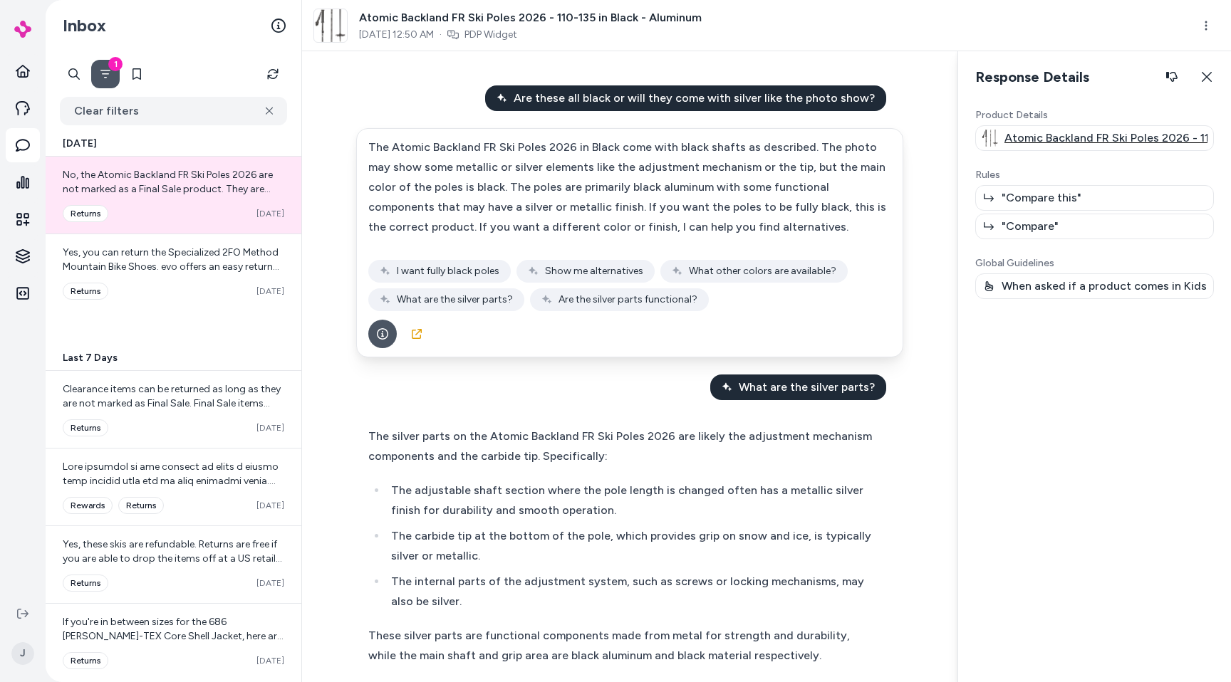
click at [1068, 143] on p "Atomic Backland FR Ski Poles 2026 - 110-135 in Black - Aluminum" at bounding box center [1105, 138] width 203 height 17
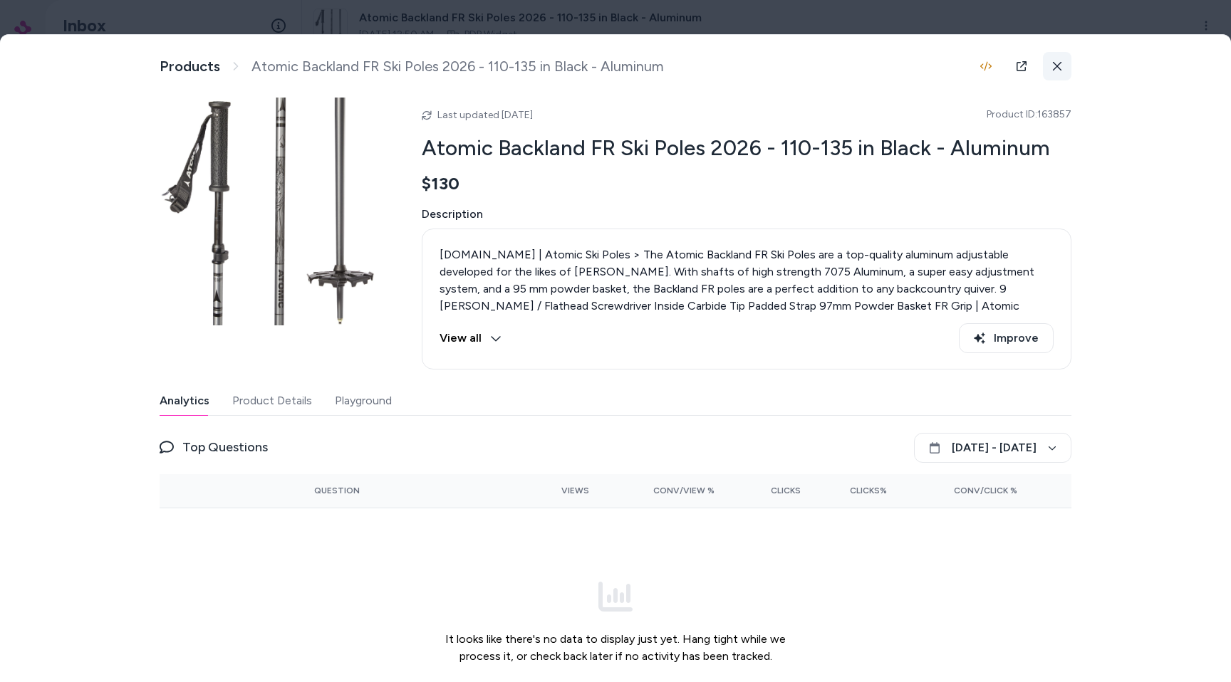
click at [1059, 66] on icon at bounding box center [1057, 66] width 10 height 10
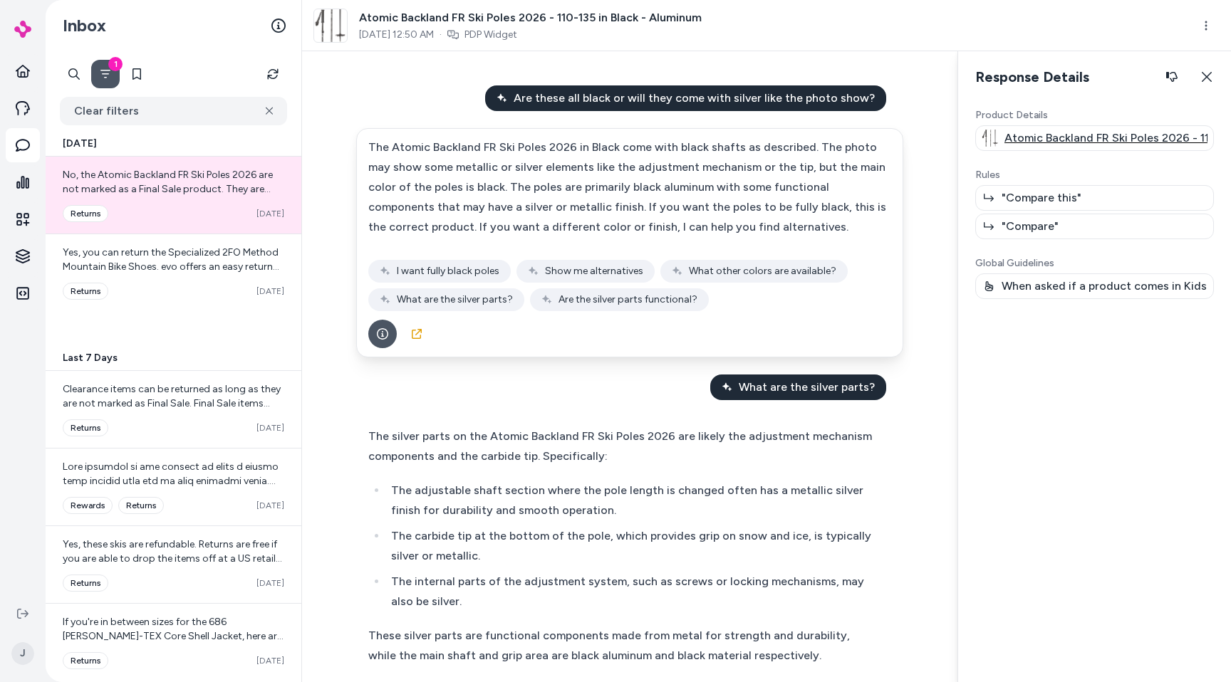
click at [1047, 146] on p "Atomic Backland FR Ski Poles 2026 - 110-135 in Black - Aluminum" at bounding box center [1105, 138] width 203 height 17
click at [1049, 135] on p "Atomic Backland FR Ski Poles 2026 - 110-135 in Black - Aluminum" at bounding box center [1105, 138] width 203 height 17
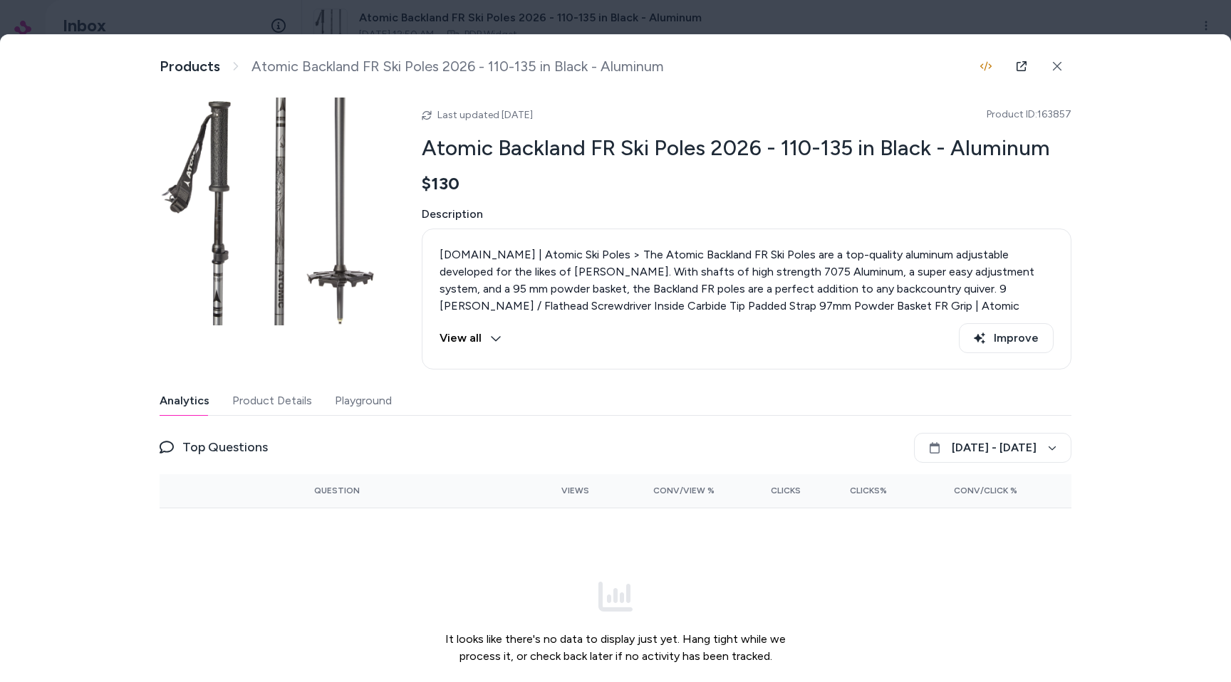
click at [1053, 24] on div at bounding box center [615, 341] width 1231 height 682
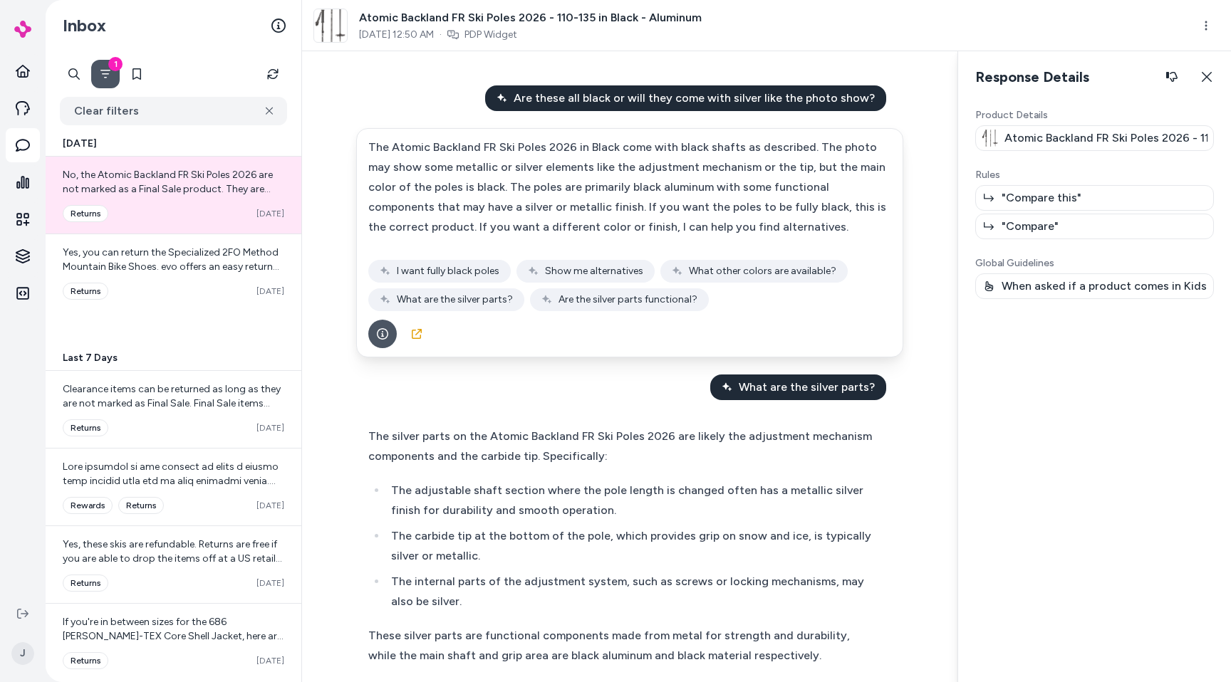
click at [1085, 145] on p "Atomic Backland FR Ski Poles 2026 - 110-135 in Black - Aluminum" at bounding box center [1105, 138] width 203 height 17
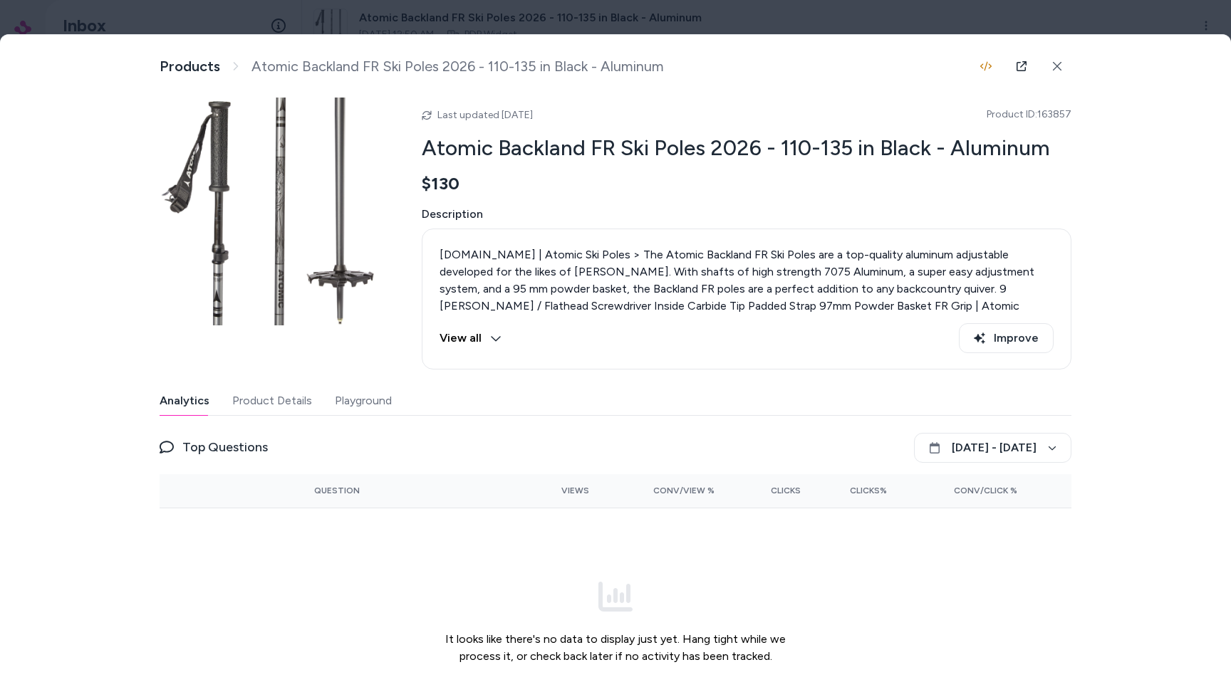
click at [586, 68] on span "Atomic Backland FR Ski Poles 2026 - 110-135 in Black - Aluminum" at bounding box center [457, 67] width 412 height 18
click at [239, 5] on div at bounding box center [615, 341] width 1231 height 682
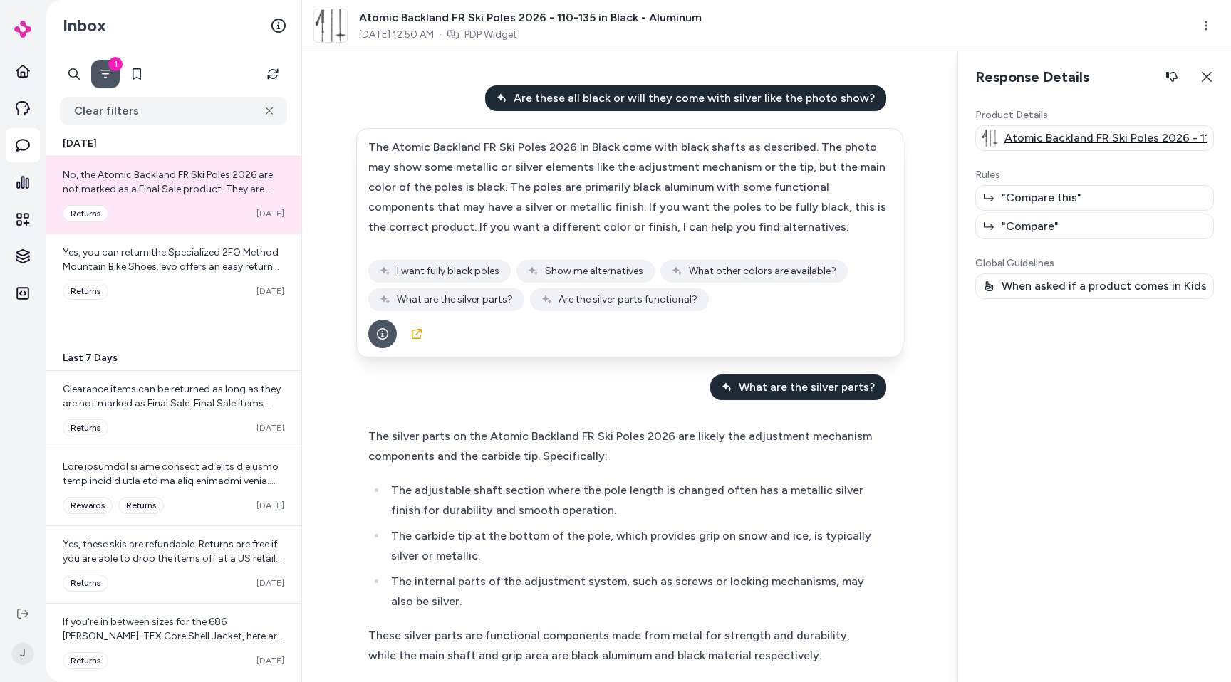
click at [1063, 141] on p "Atomic Backland FR Ski Poles 2026 - 110-135 in Black - Aluminum" at bounding box center [1105, 138] width 203 height 17
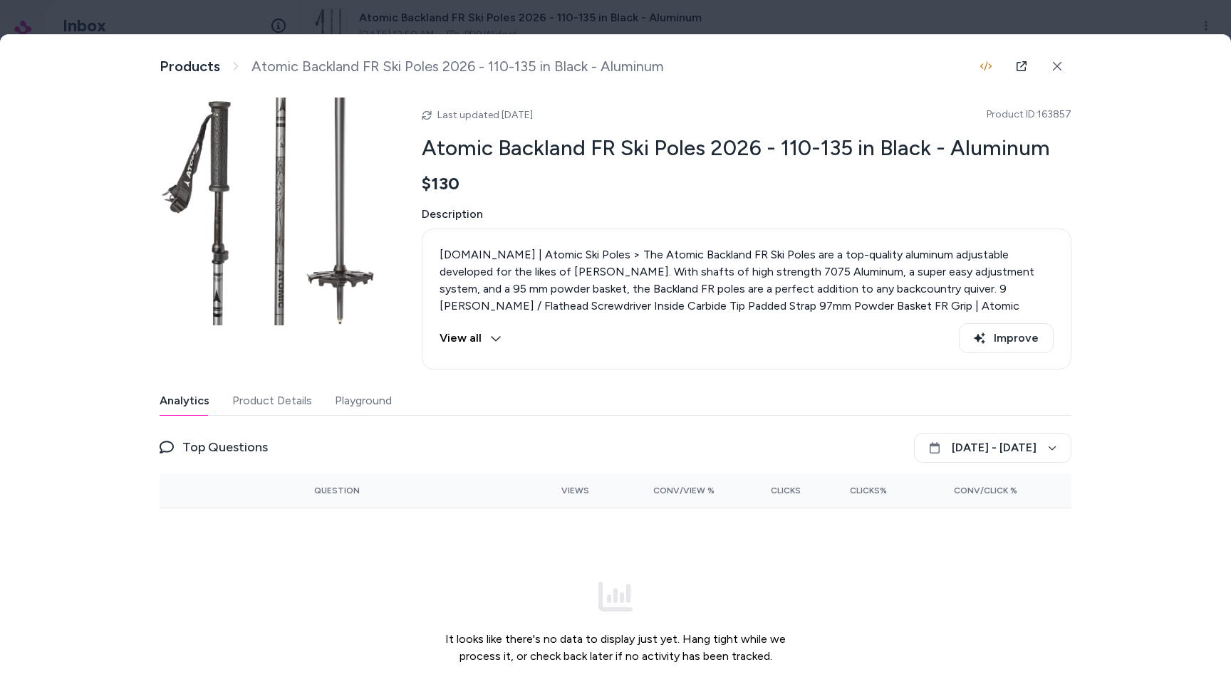
click at [1011, 24] on div at bounding box center [615, 341] width 1231 height 682
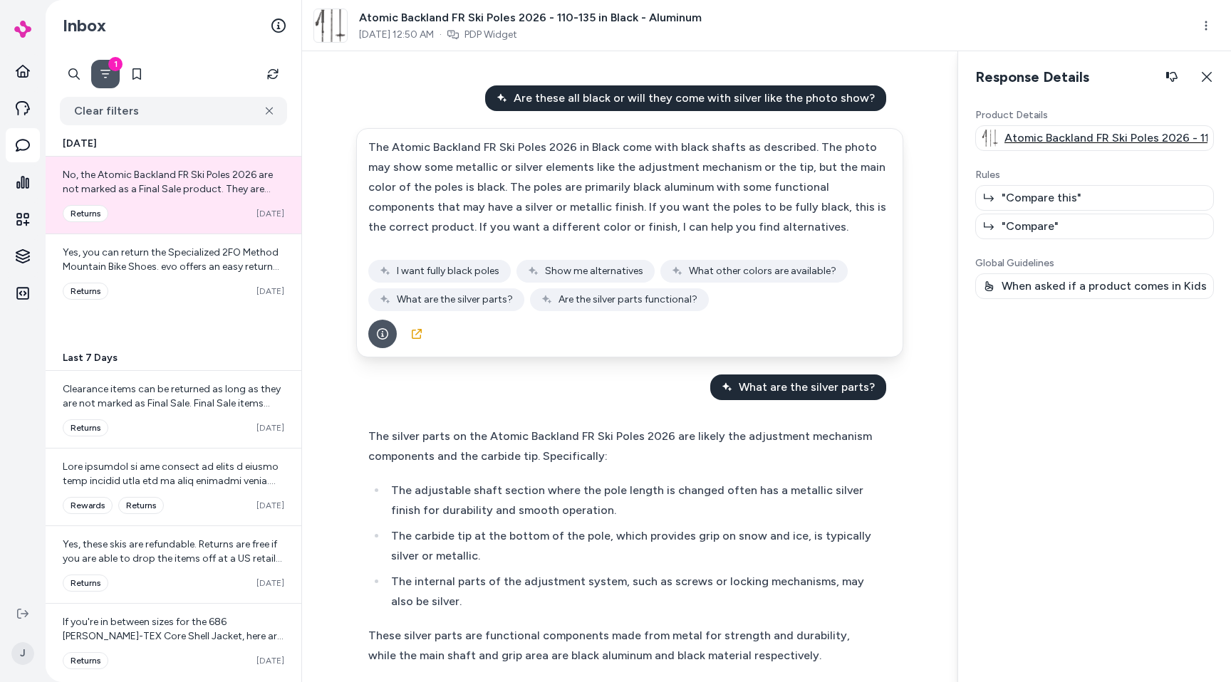
click at [1078, 136] on p "Atomic Backland FR Ski Poles 2026 - 110-135 in Black - Aluminum" at bounding box center [1105, 138] width 203 height 17
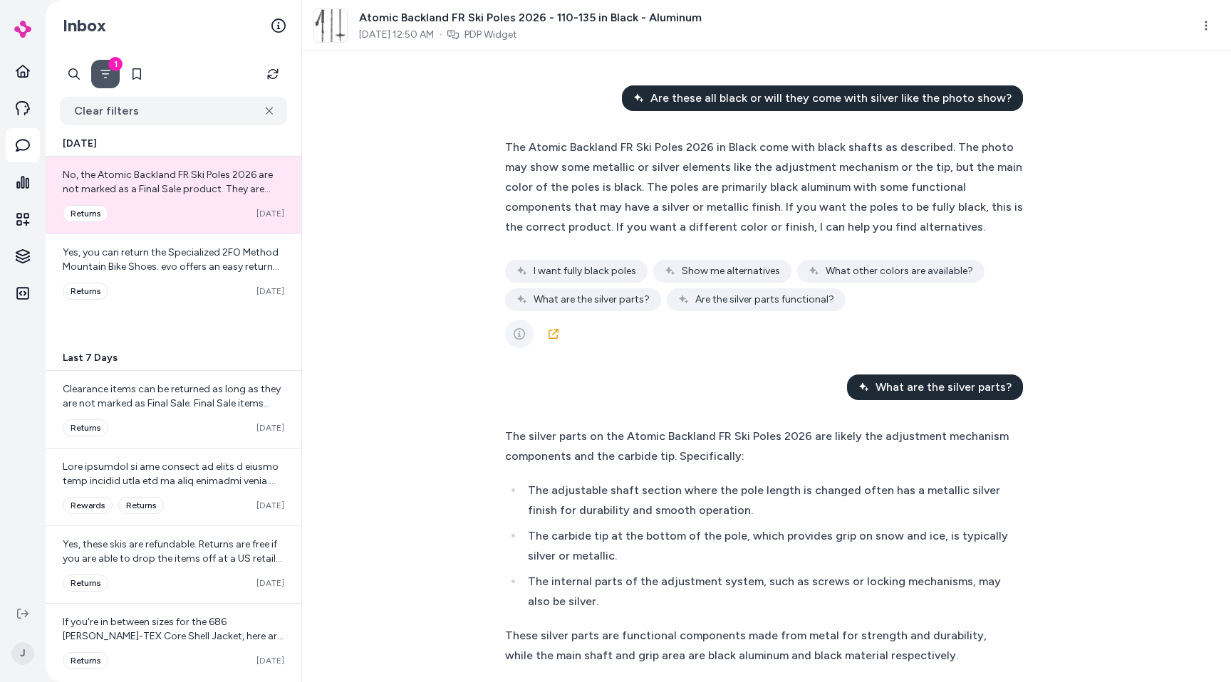
click at [532, 332] on button "See more" at bounding box center [519, 334] width 28 height 28
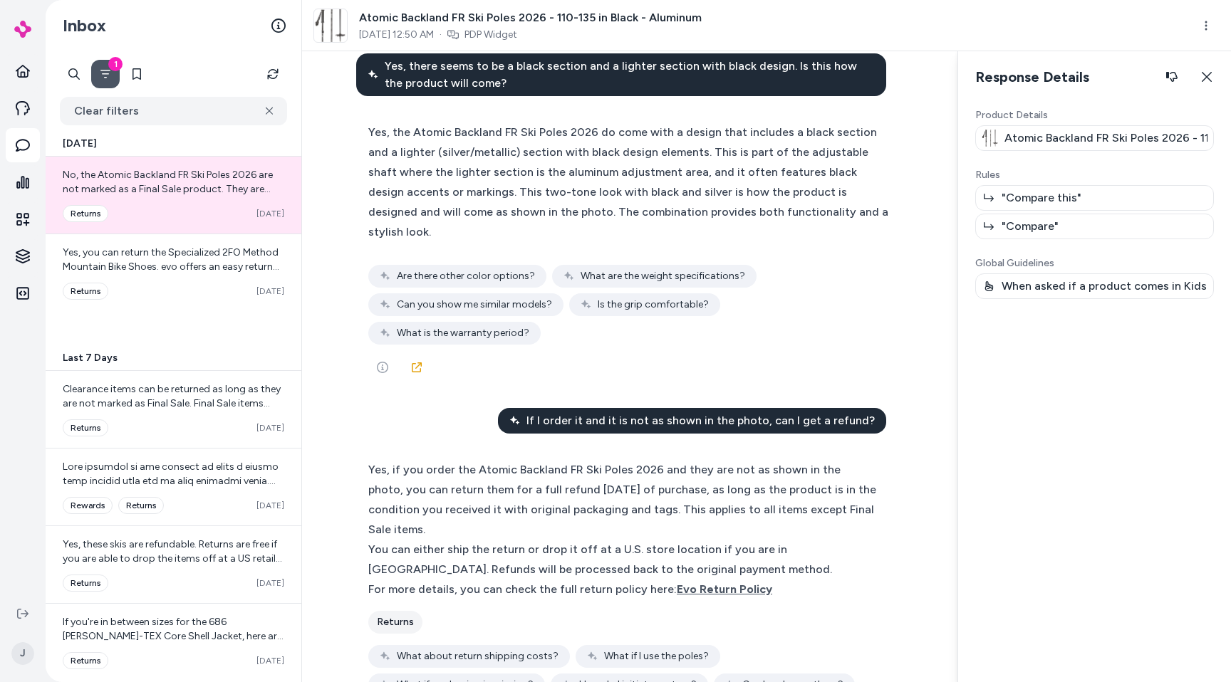
scroll to position [793, 0]
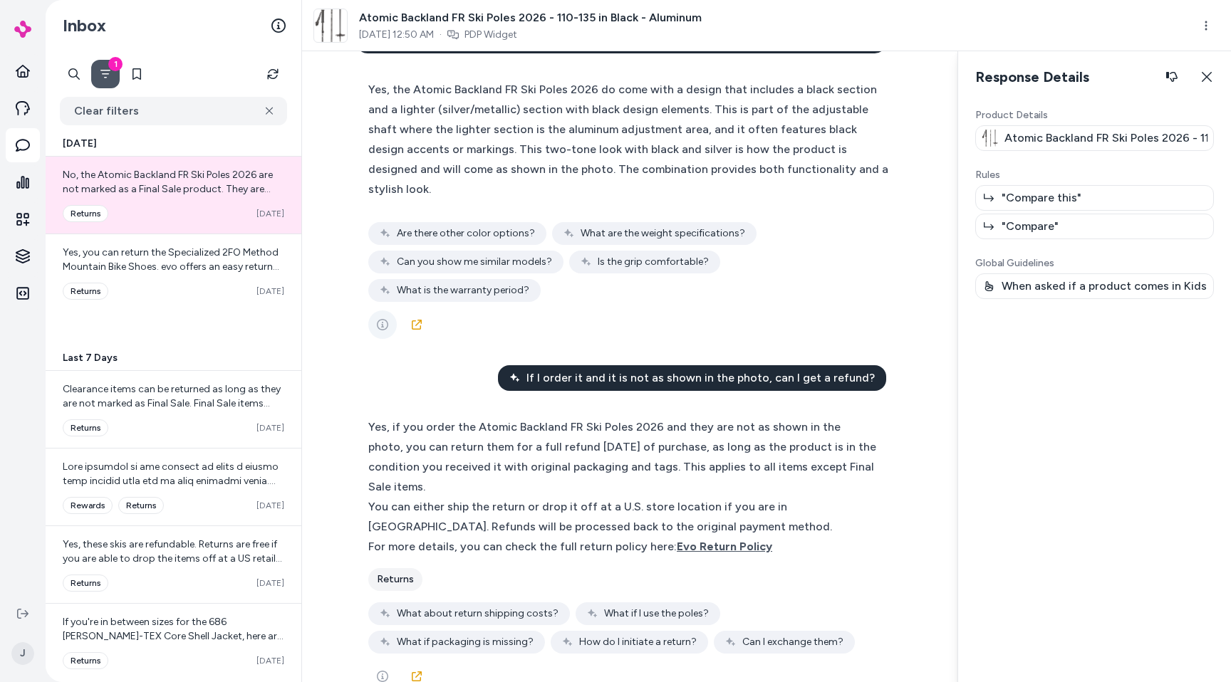
click at [387, 319] on icon "See more" at bounding box center [382, 324] width 11 height 11
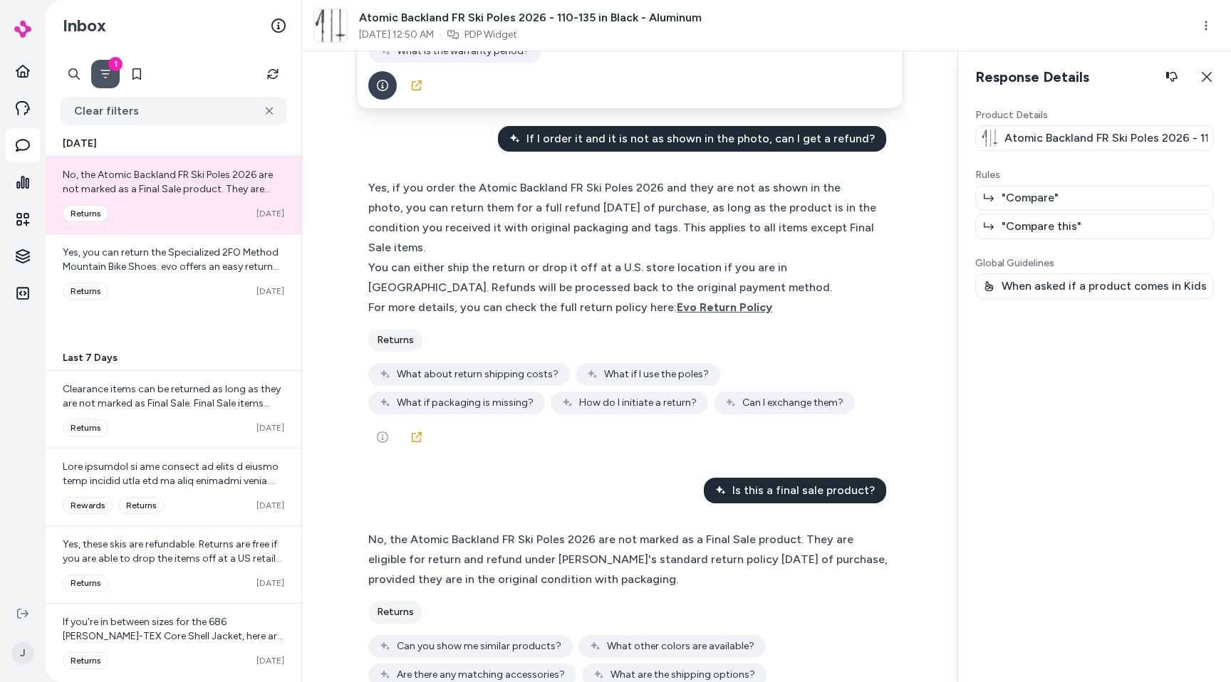
scroll to position [1080, 0]
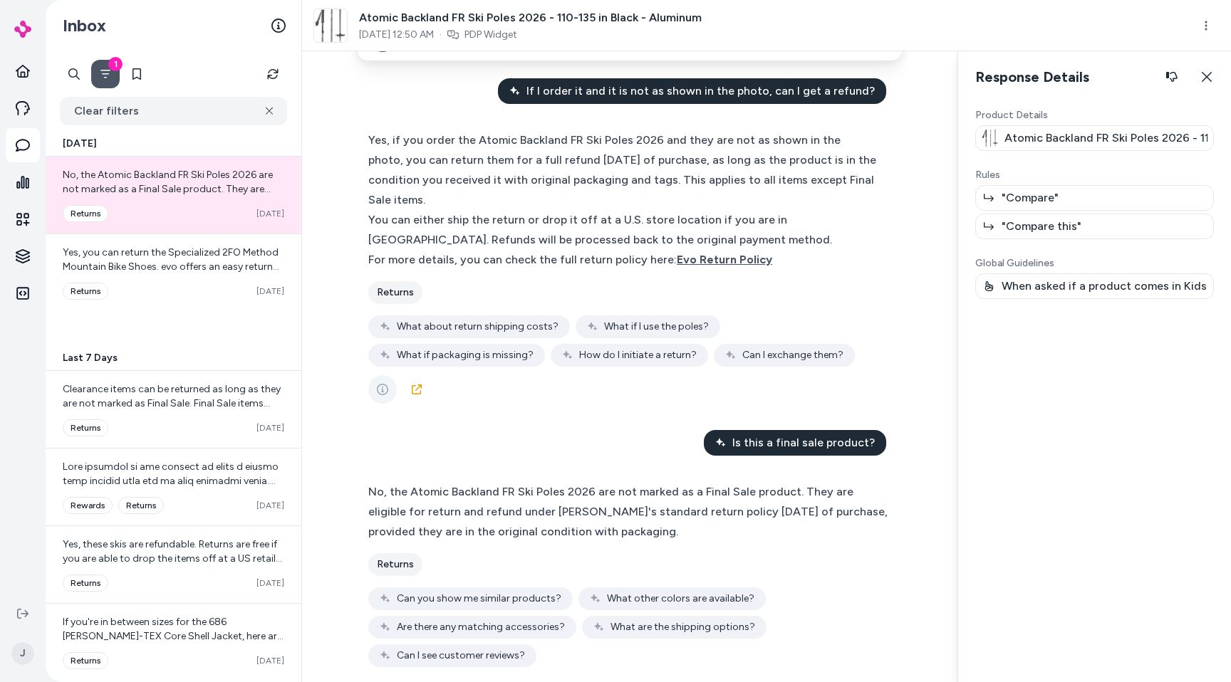
click at [385, 384] on icon "See more" at bounding box center [382, 389] width 11 height 11
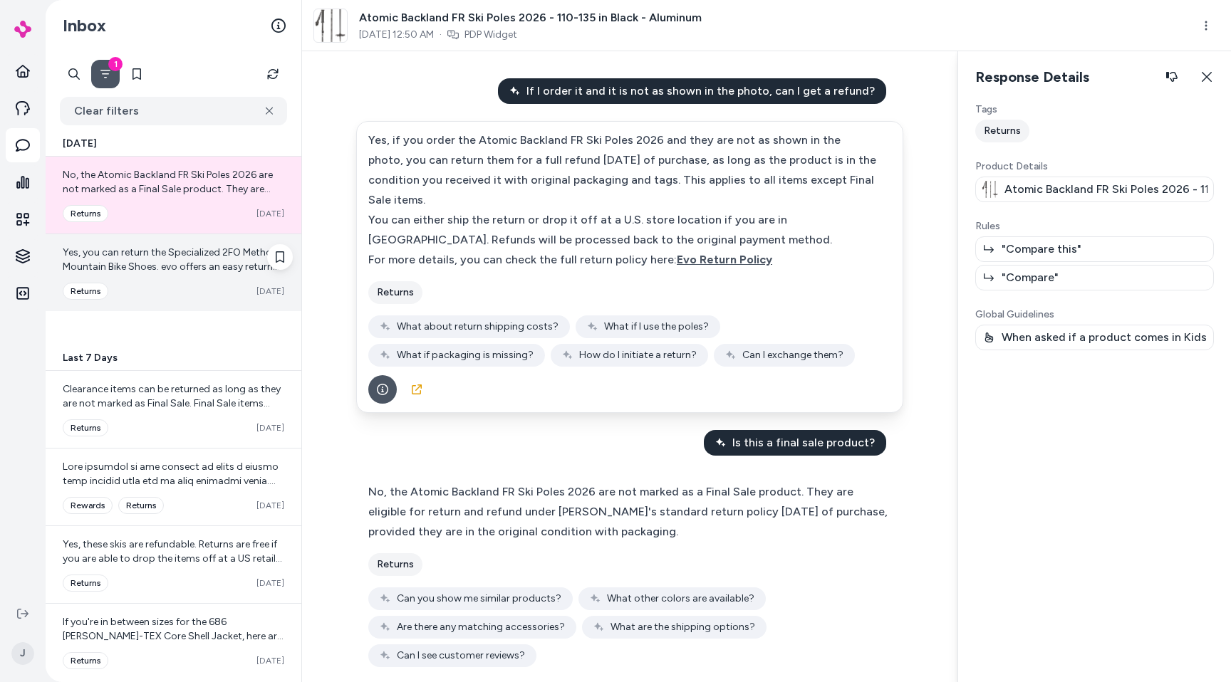
click at [179, 295] on div "Converted returns Oct 02" at bounding box center [174, 291] width 222 height 17
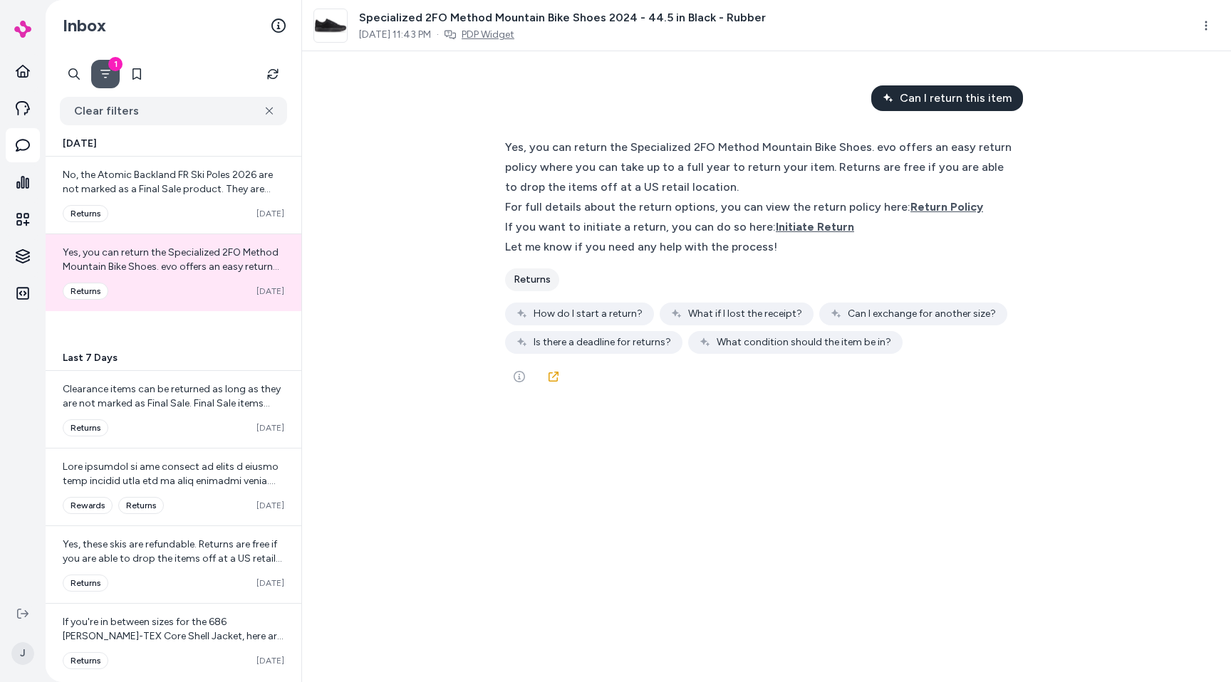
click at [514, 40] on link "PDP Widget" at bounding box center [488, 35] width 53 height 14
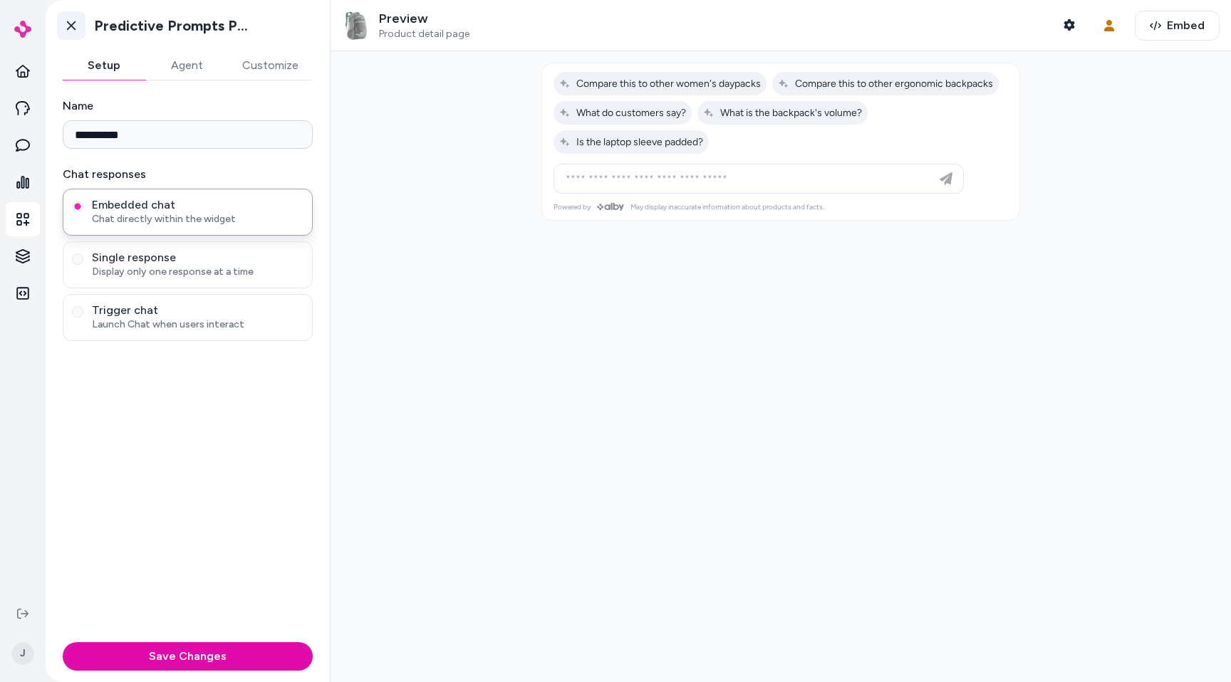
click at [66, 25] on icon at bounding box center [71, 26] width 14 height 14
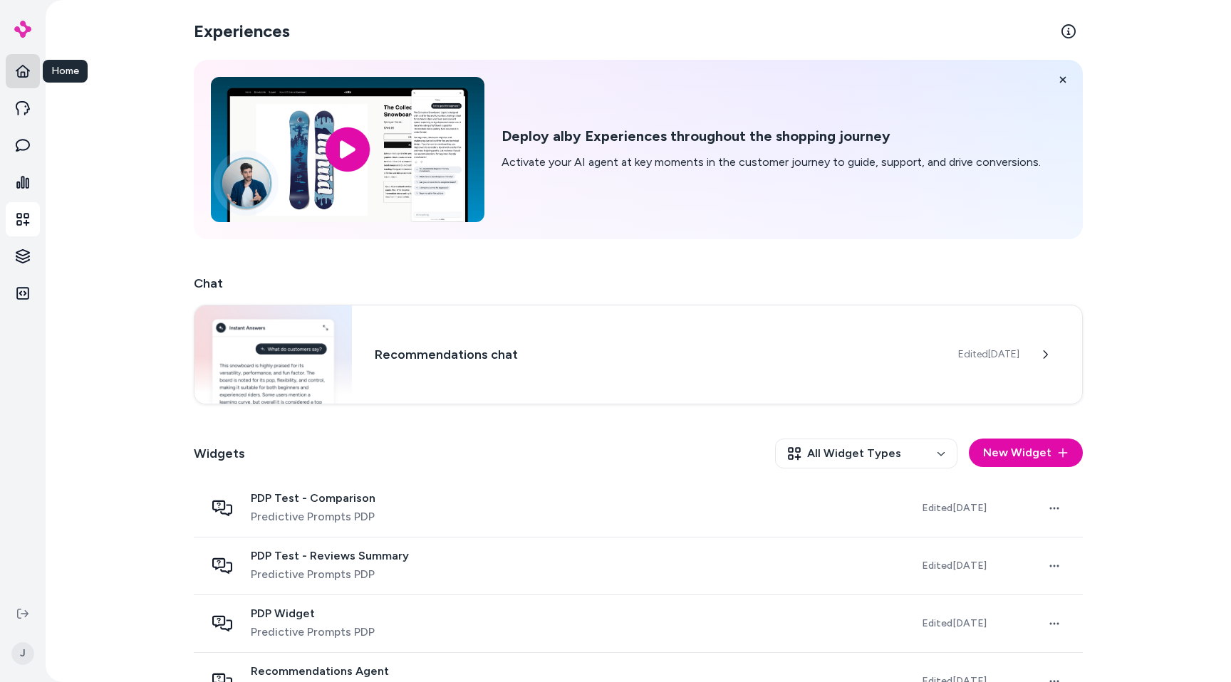
click at [30, 72] on link "Home" at bounding box center [23, 71] width 34 height 34
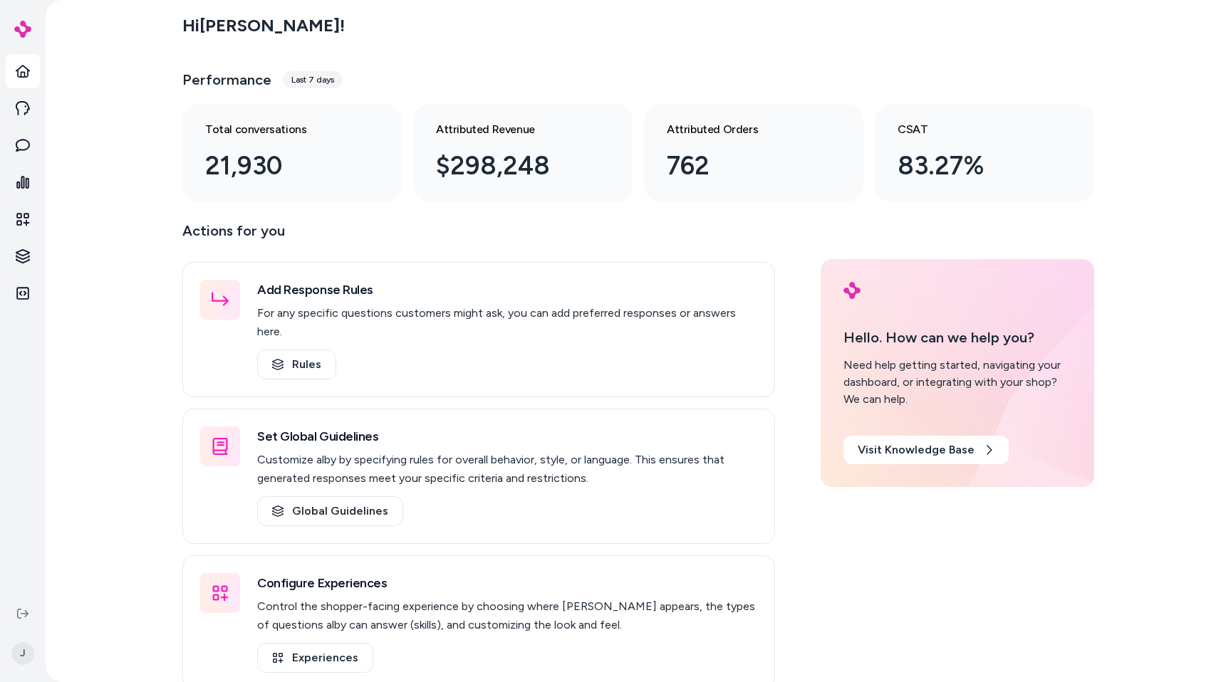
click at [133, 157] on div "Hi Jason ! Performance Last 7 days Total conversations 21,930 Attributed Revenu…" at bounding box center [638, 341] width 1185 height 682
click at [436, 262] on div "Add Response Rules For any specific questions customers might ask, you can add …" at bounding box center [478, 329] width 593 height 135
click at [444, 247] on p "Actions for you" at bounding box center [478, 236] width 593 height 34
